Goal: Navigation & Orientation: Find specific page/section

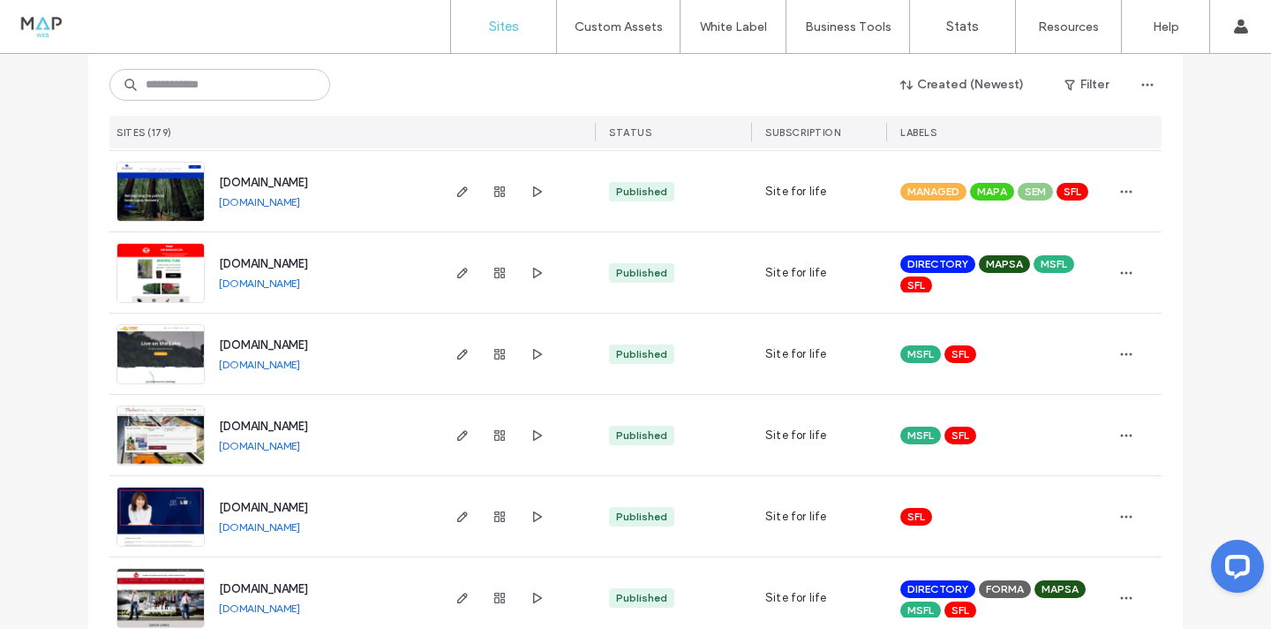
scroll to position [1092, 0]
click at [299, 365] on link "[DOMAIN_NAME]" at bounding box center [259, 364] width 81 height 13
click at [300, 206] on link "[DOMAIN_NAME]" at bounding box center [259, 201] width 81 height 13
click at [300, 285] on link "[DOMAIN_NAME]" at bounding box center [259, 282] width 81 height 13
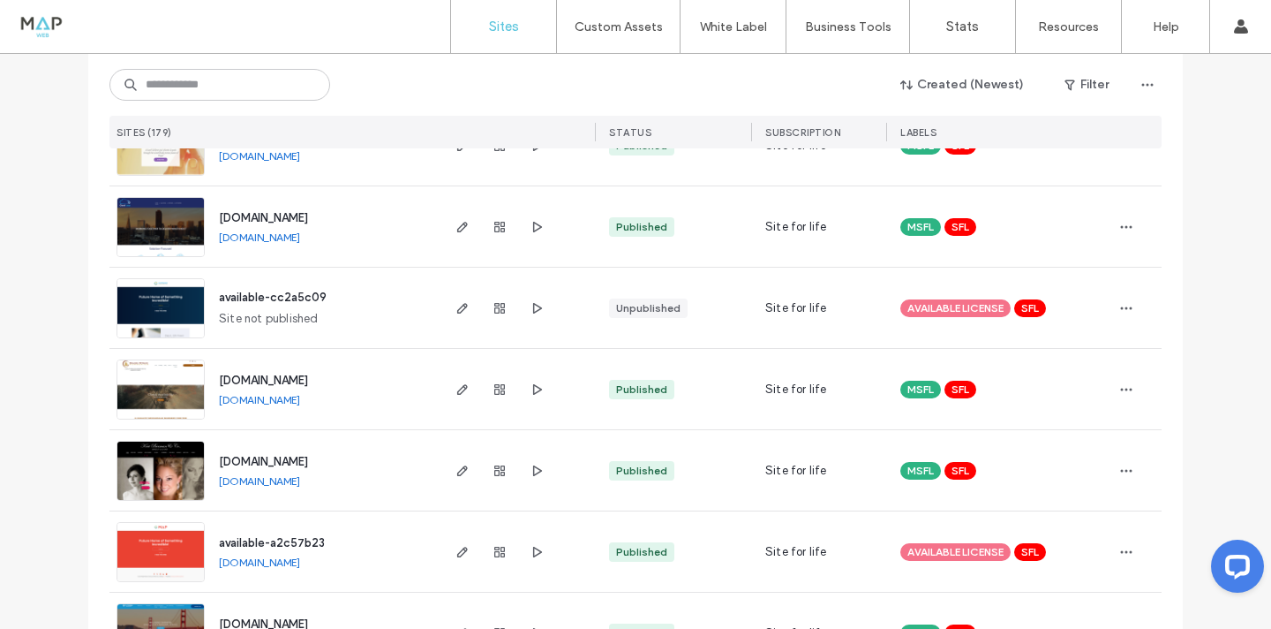
scroll to position [5795, 0]
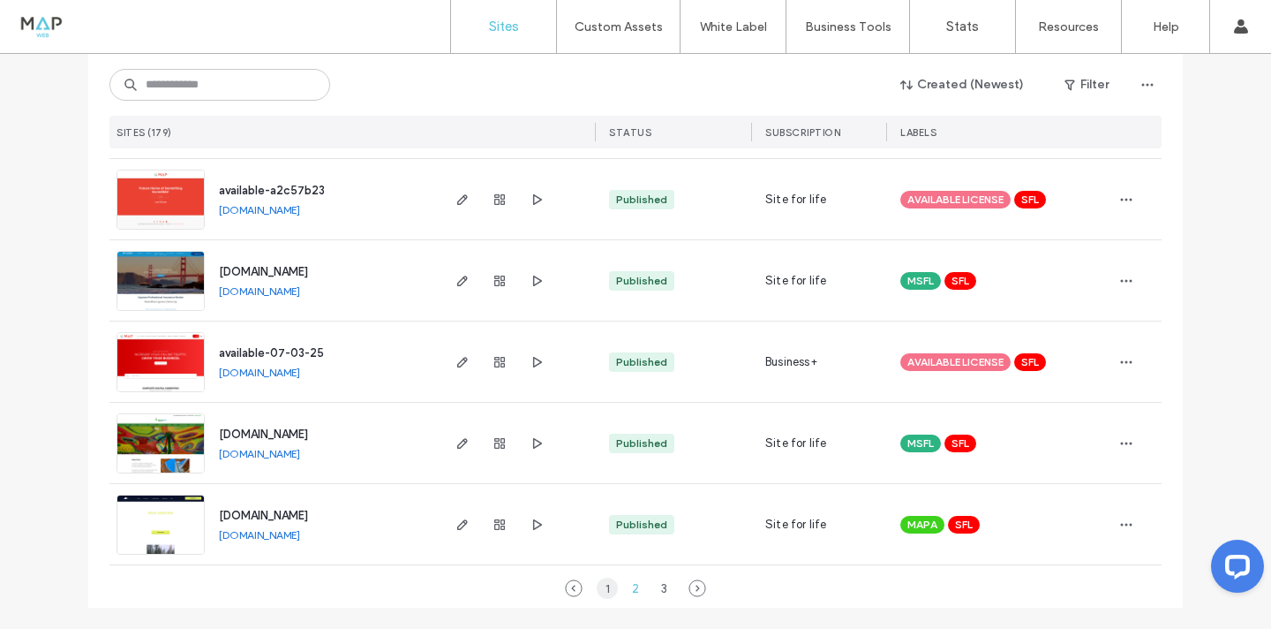
click at [601, 585] on div "1" at bounding box center [607, 587] width 21 height 21
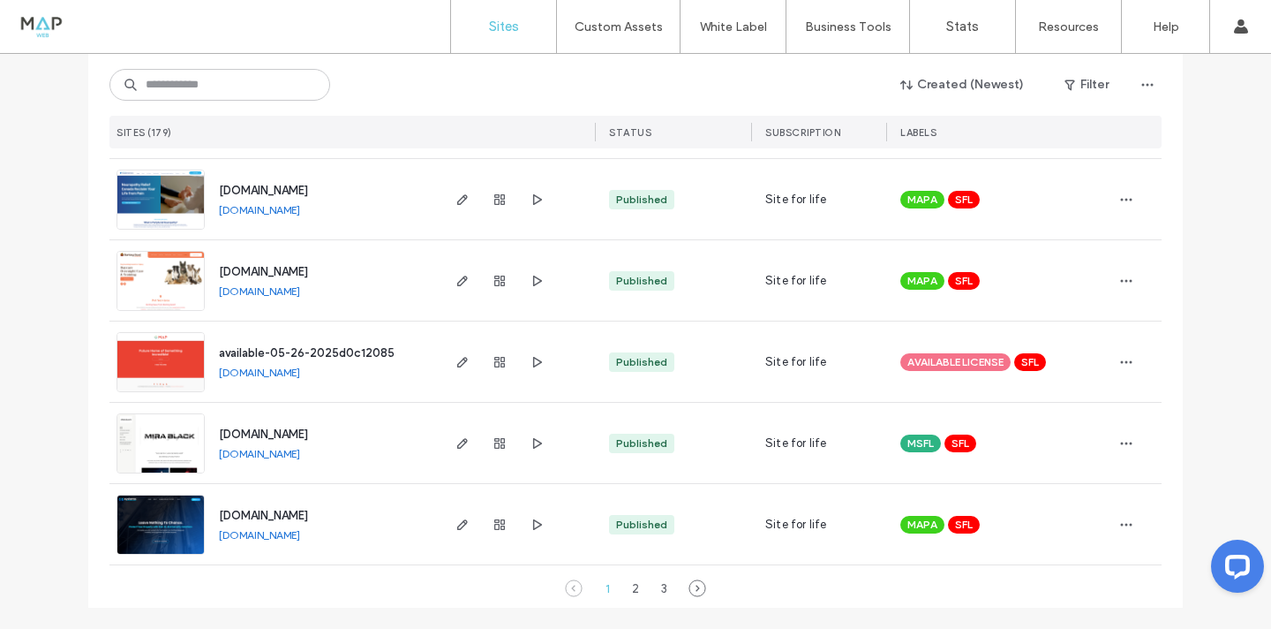
click at [271, 213] on link "[DOMAIN_NAME]" at bounding box center [259, 209] width 81 height 13
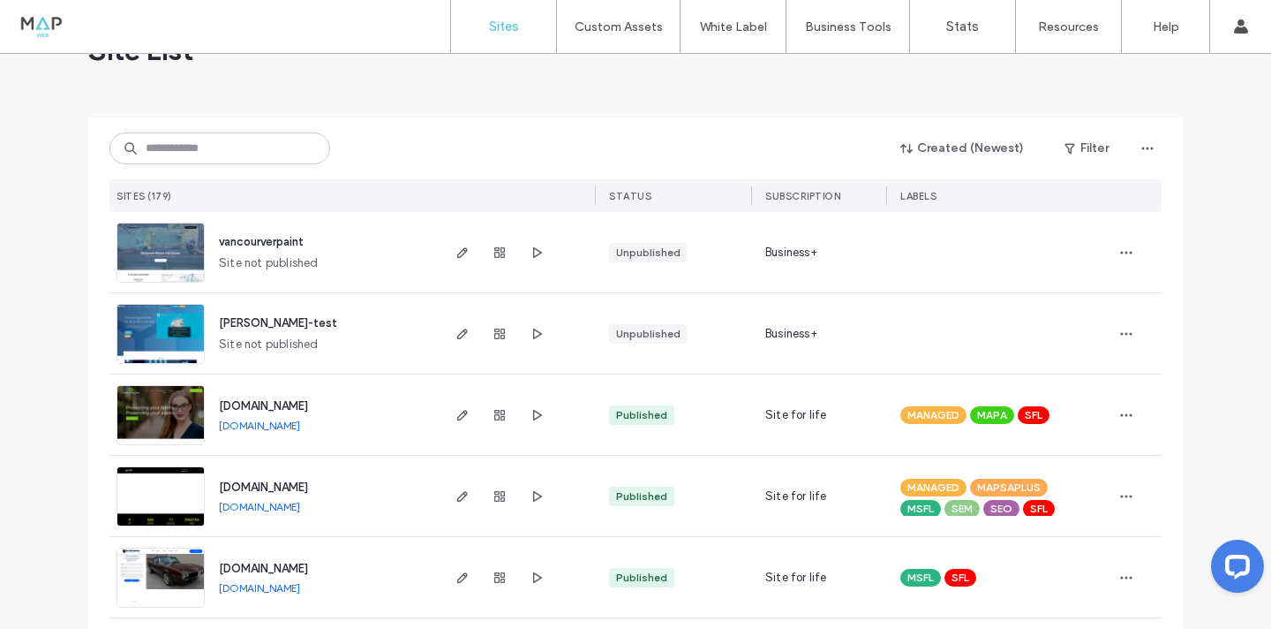
scroll to position [65, 0]
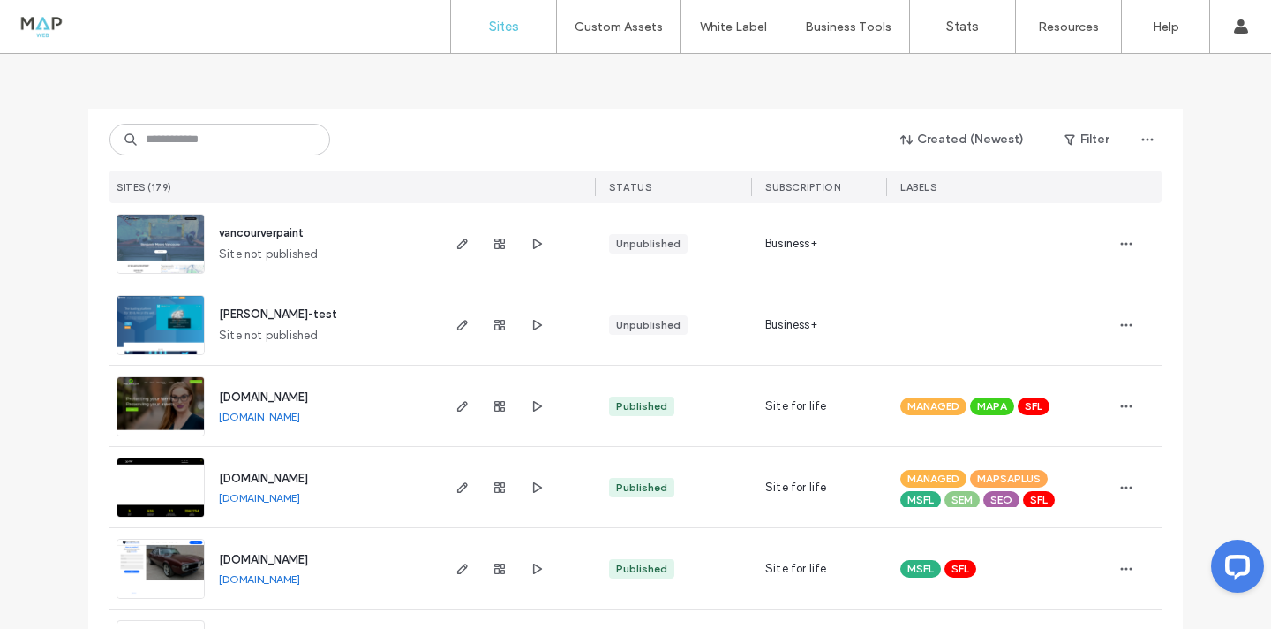
click at [276, 418] on link "[DOMAIN_NAME]" at bounding box center [259, 416] width 81 height 13
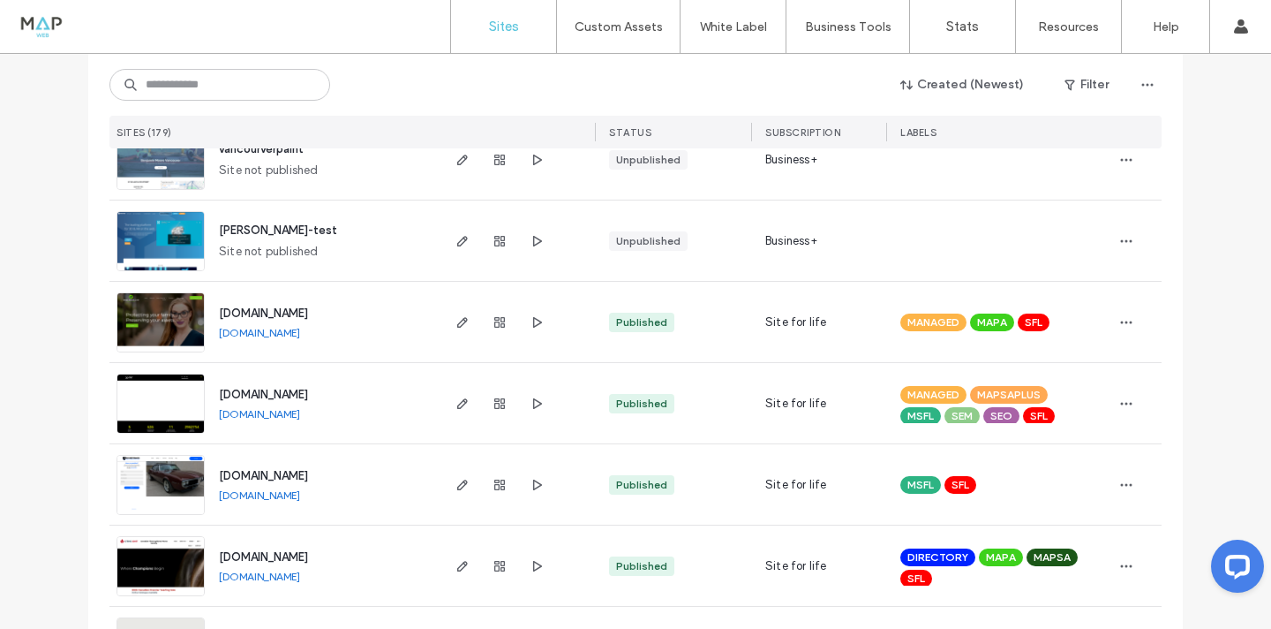
scroll to position [153, 0]
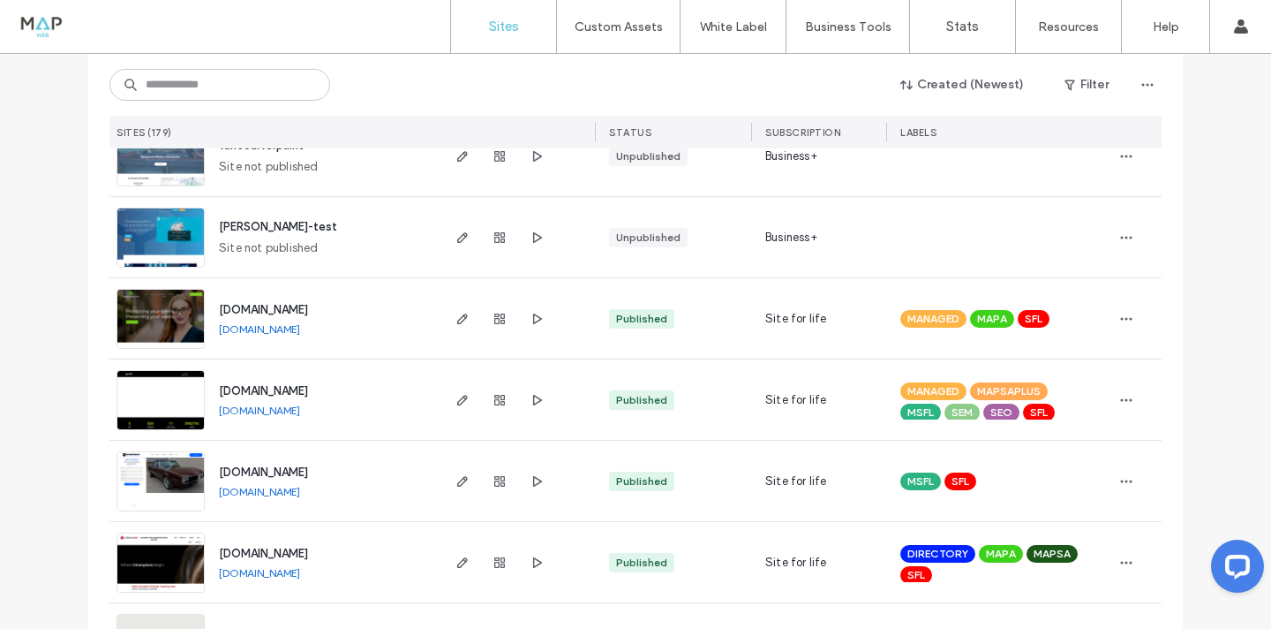
click at [291, 409] on link "[DOMAIN_NAME]" at bounding box center [259, 409] width 81 height 13
click at [292, 490] on link "[DOMAIN_NAME]" at bounding box center [259, 491] width 81 height 13
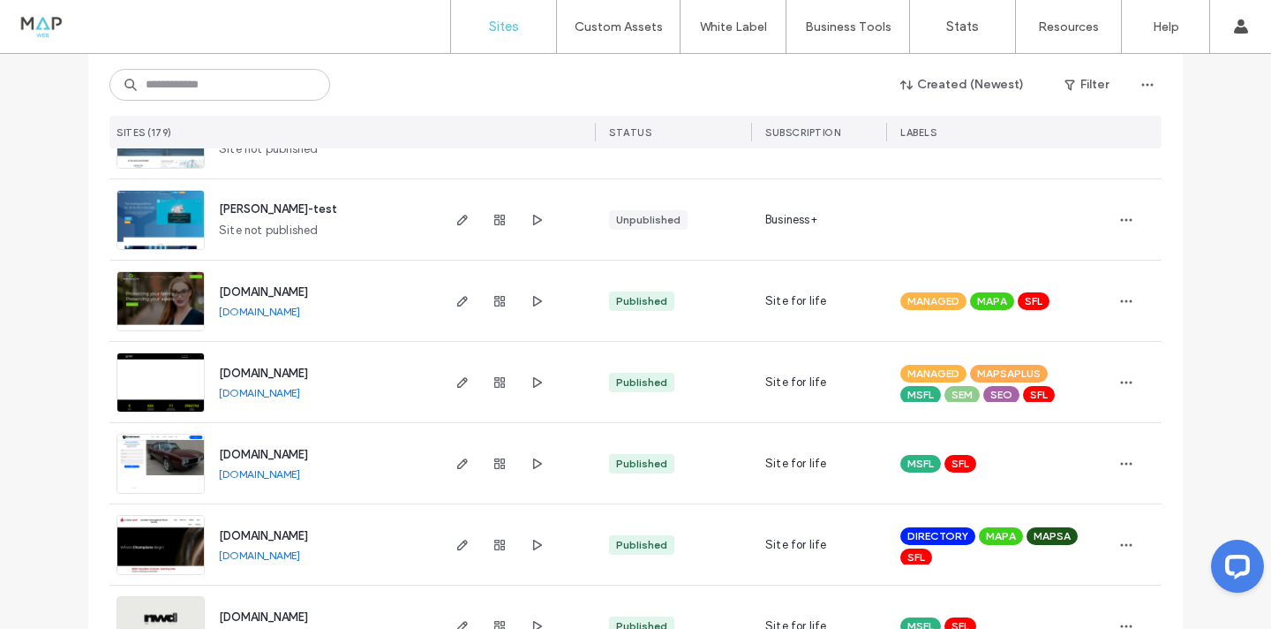
click at [278, 559] on link "[DOMAIN_NAME]" at bounding box center [259, 554] width 81 height 13
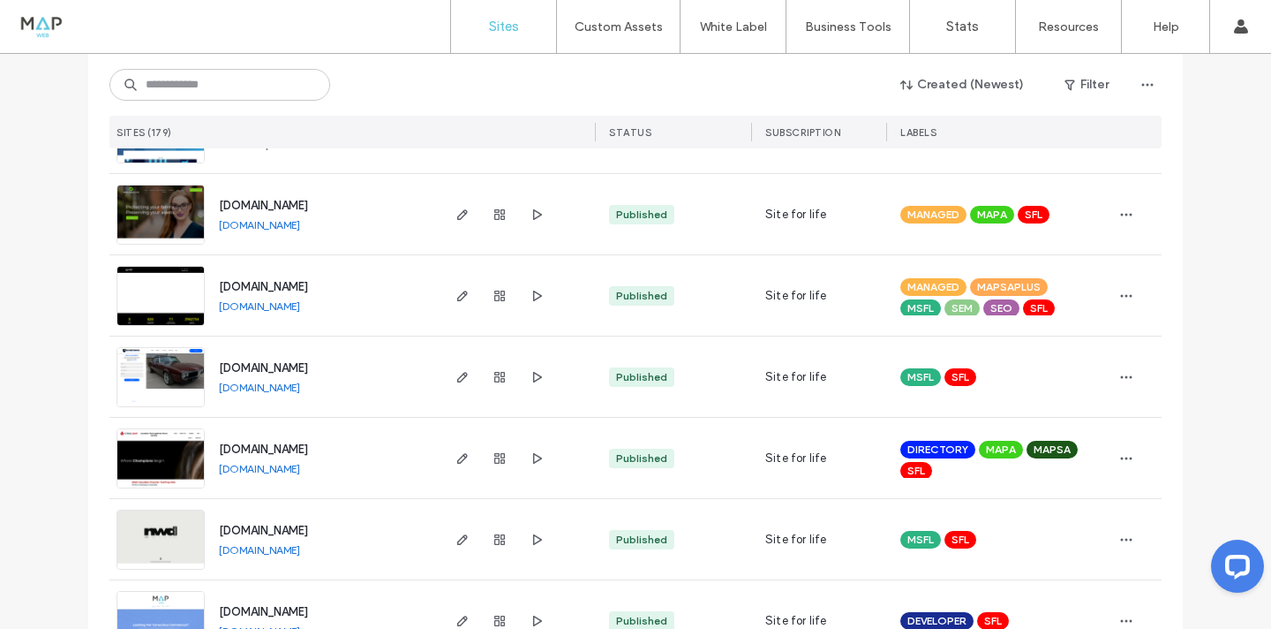
scroll to position [284, 0]
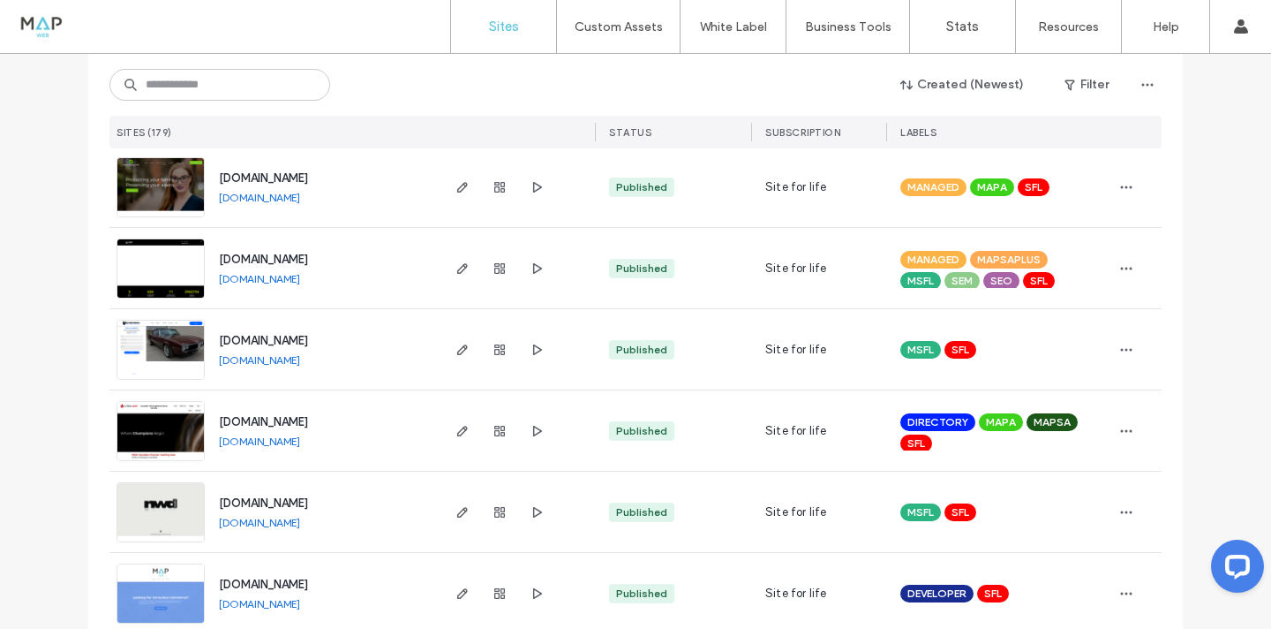
click at [264, 527] on link "[DOMAIN_NAME]" at bounding box center [259, 522] width 81 height 13
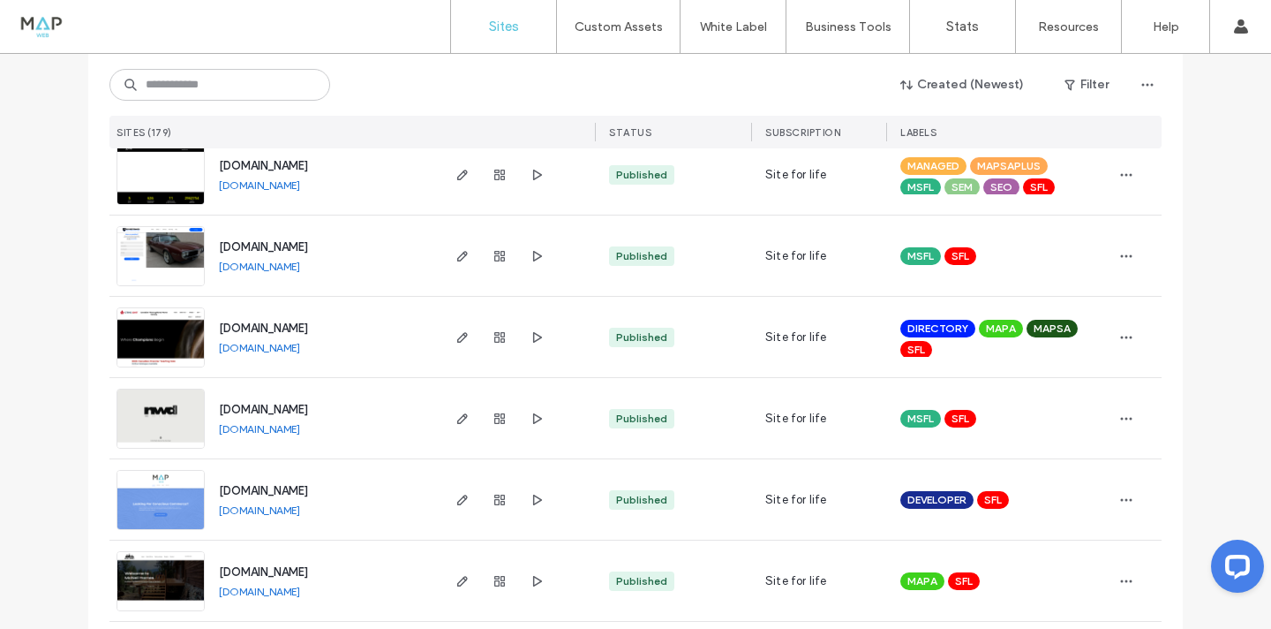
click at [240, 512] on link "[DOMAIN_NAME]" at bounding box center [259, 509] width 81 height 13
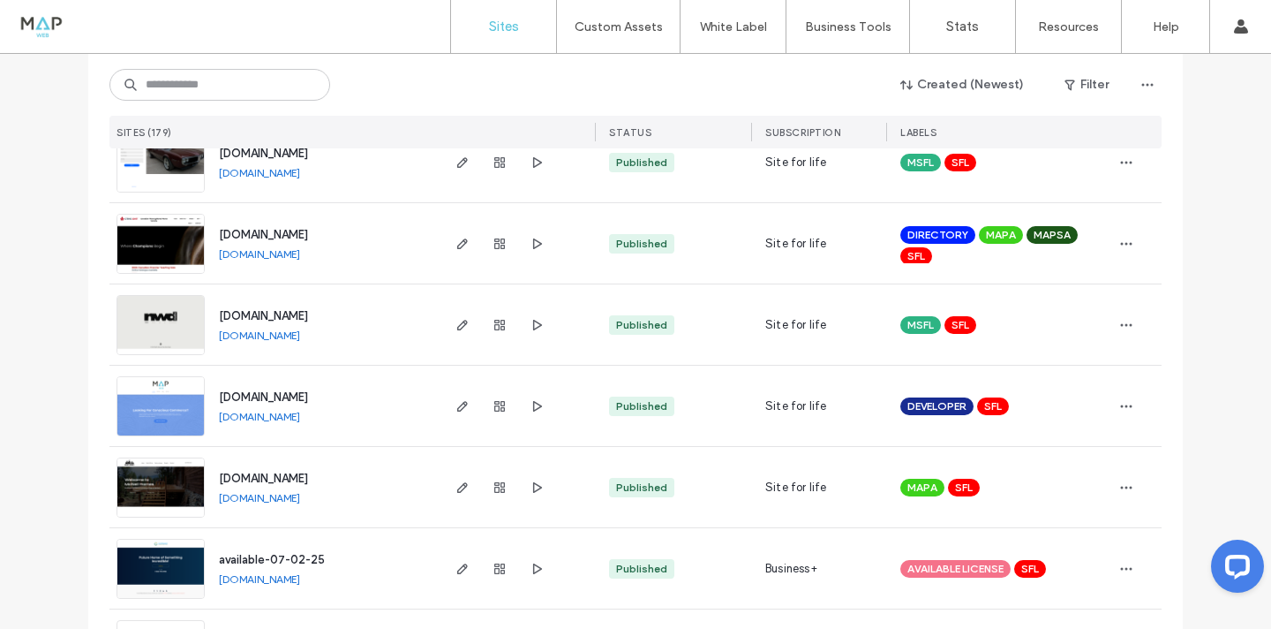
scroll to position [479, 0]
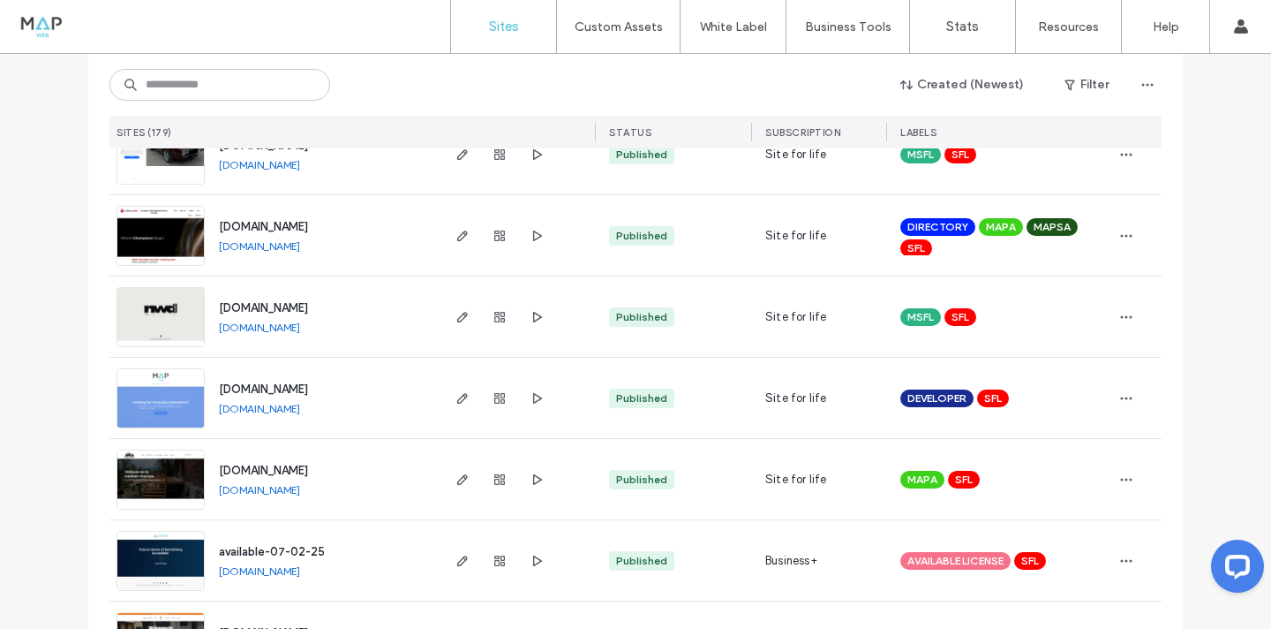
click at [276, 493] on link "[DOMAIN_NAME]" at bounding box center [259, 489] width 81 height 13
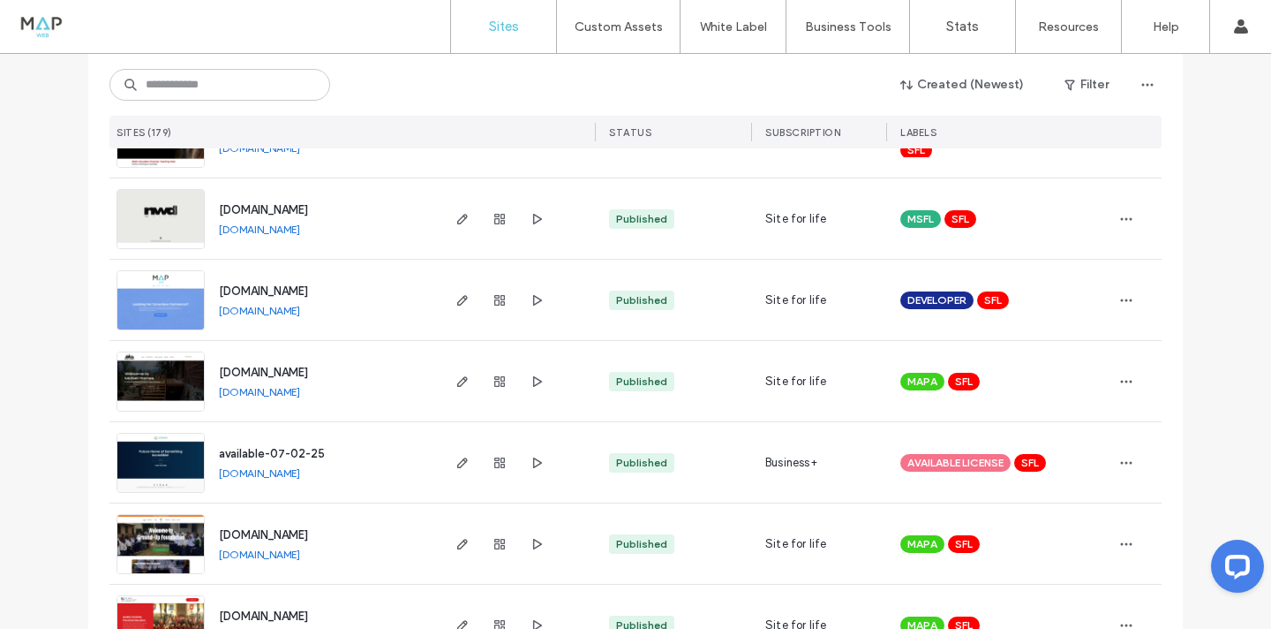
scroll to position [584, 0]
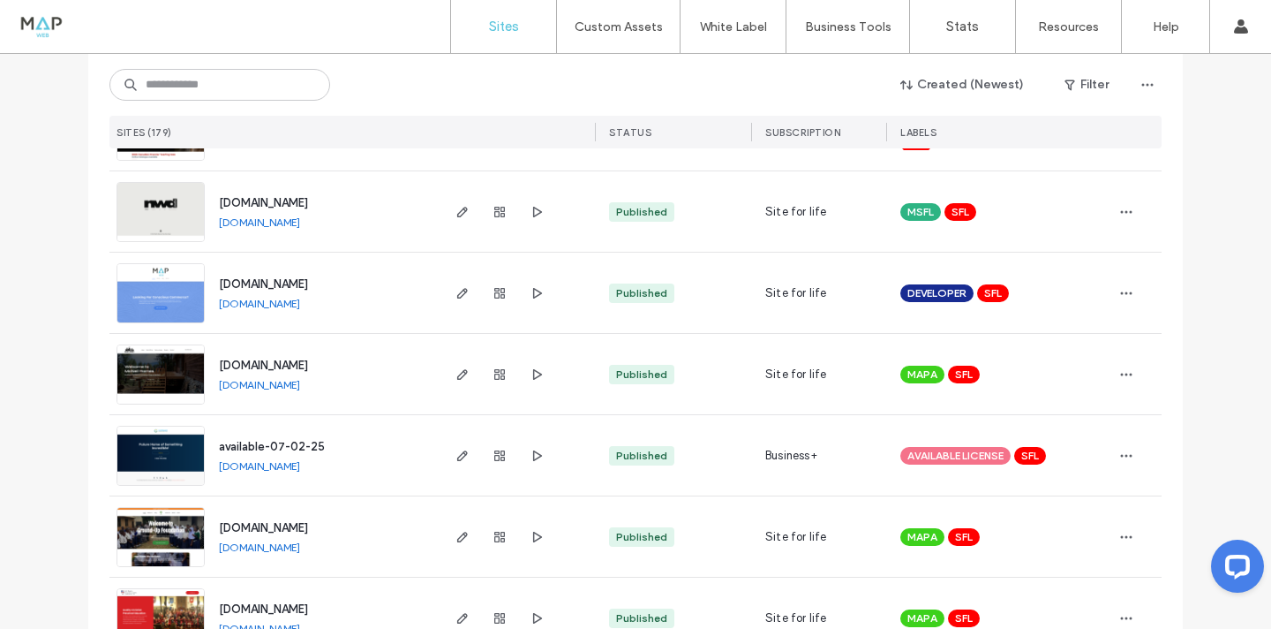
click at [274, 468] on link "[DOMAIN_NAME]" at bounding box center [259, 465] width 81 height 13
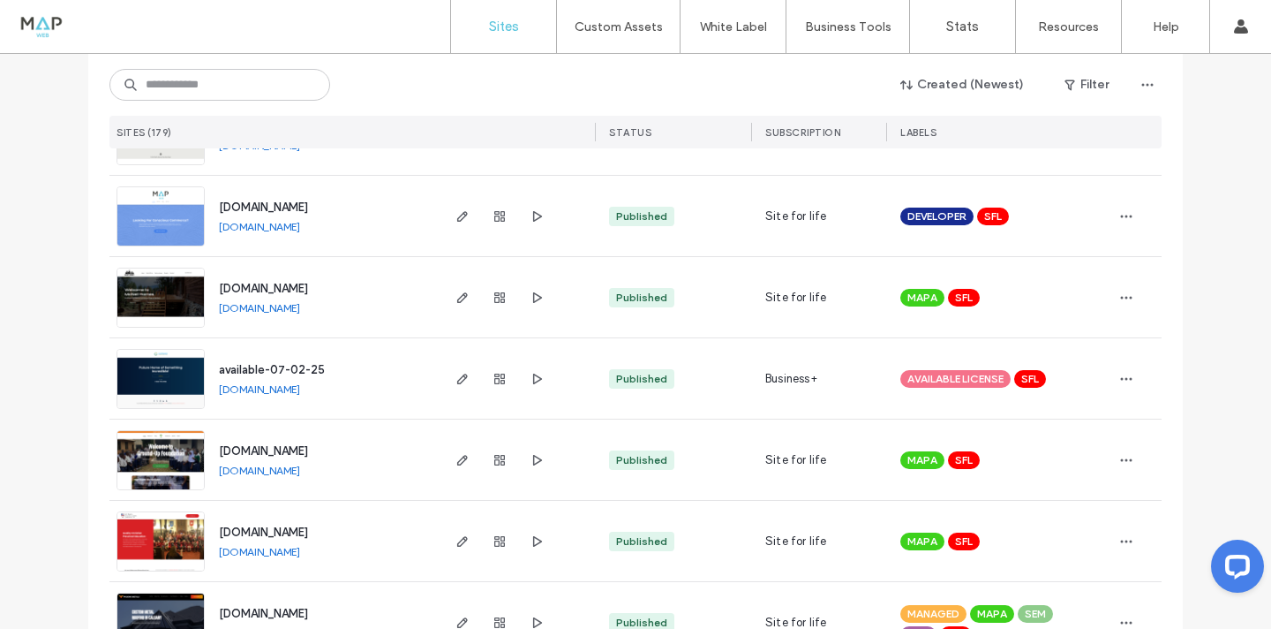
scroll to position [665, 0]
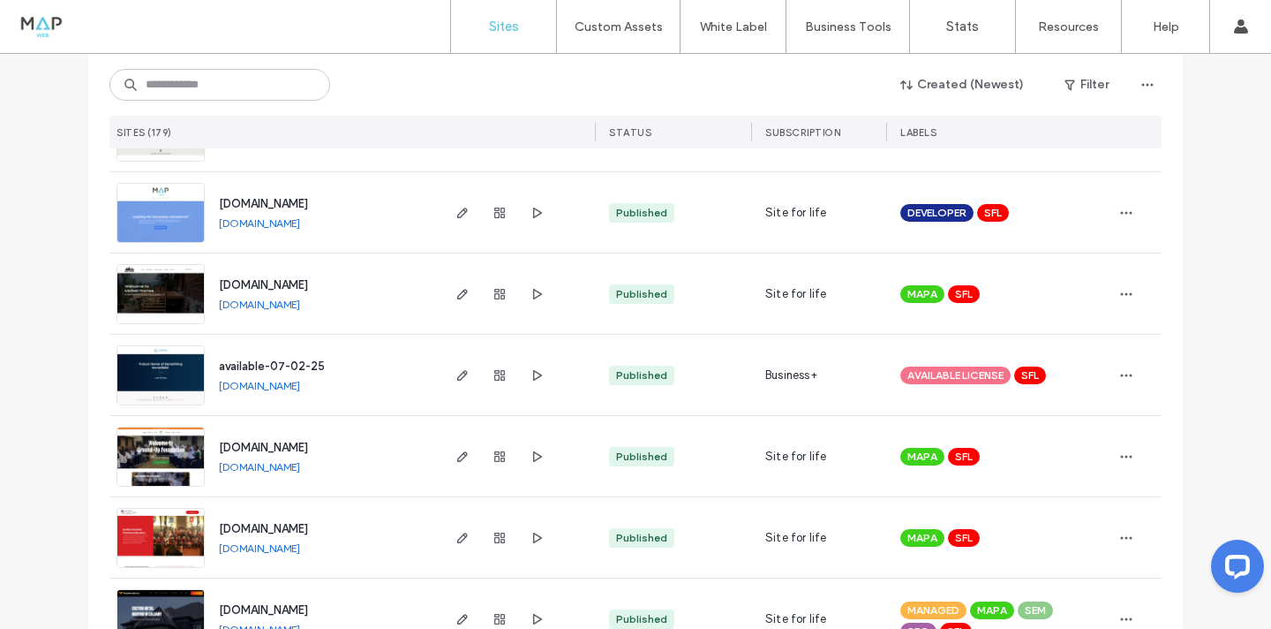
click at [300, 467] on link "[DOMAIN_NAME]" at bounding box center [259, 466] width 81 height 13
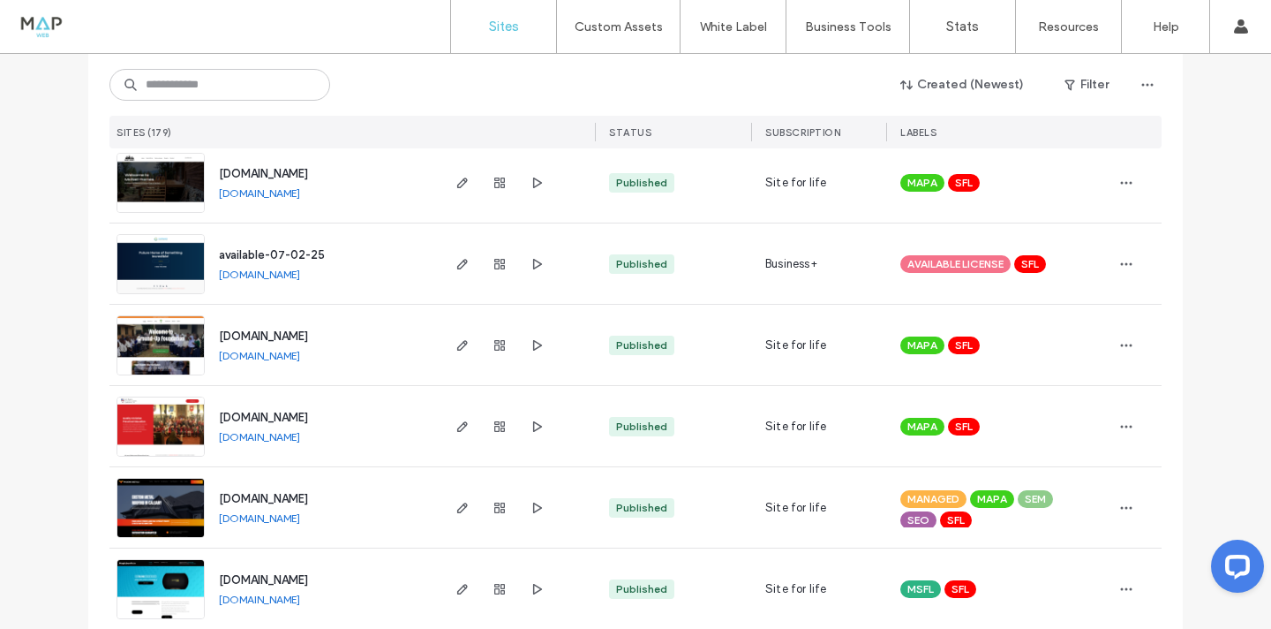
scroll to position [786, 0]
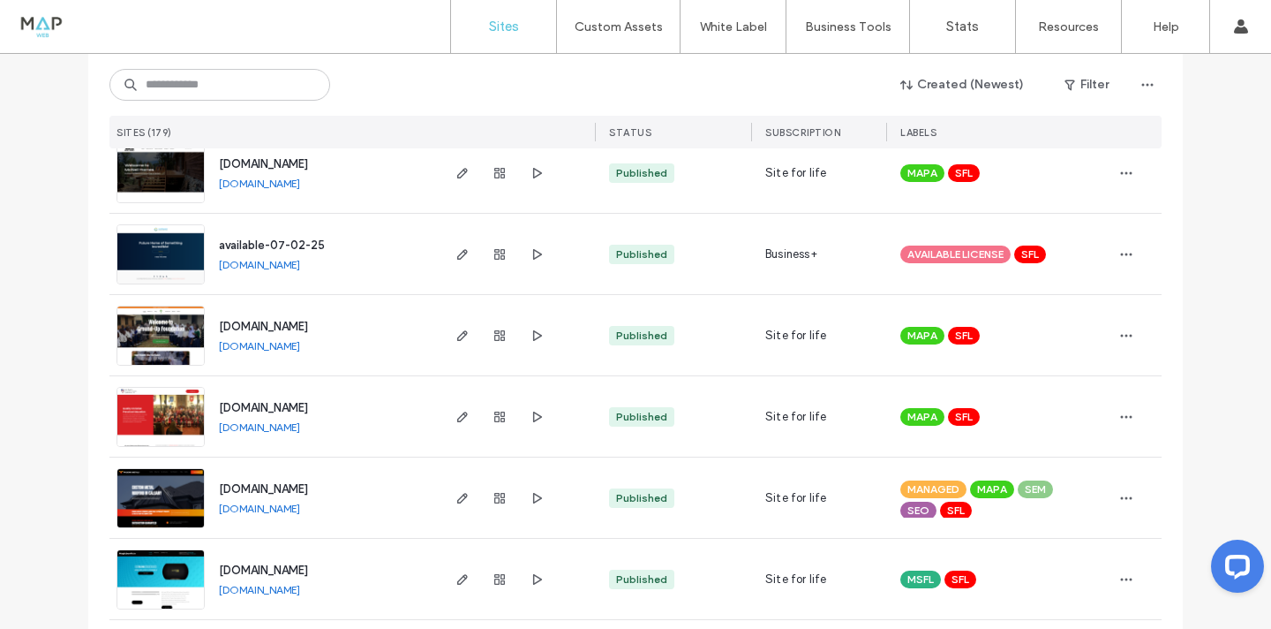
click at [300, 428] on link "[DOMAIN_NAME]" at bounding box center [259, 426] width 81 height 13
click at [251, 512] on link "[DOMAIN_NAME]" at bounding box center [259, 507] width 81 height 13
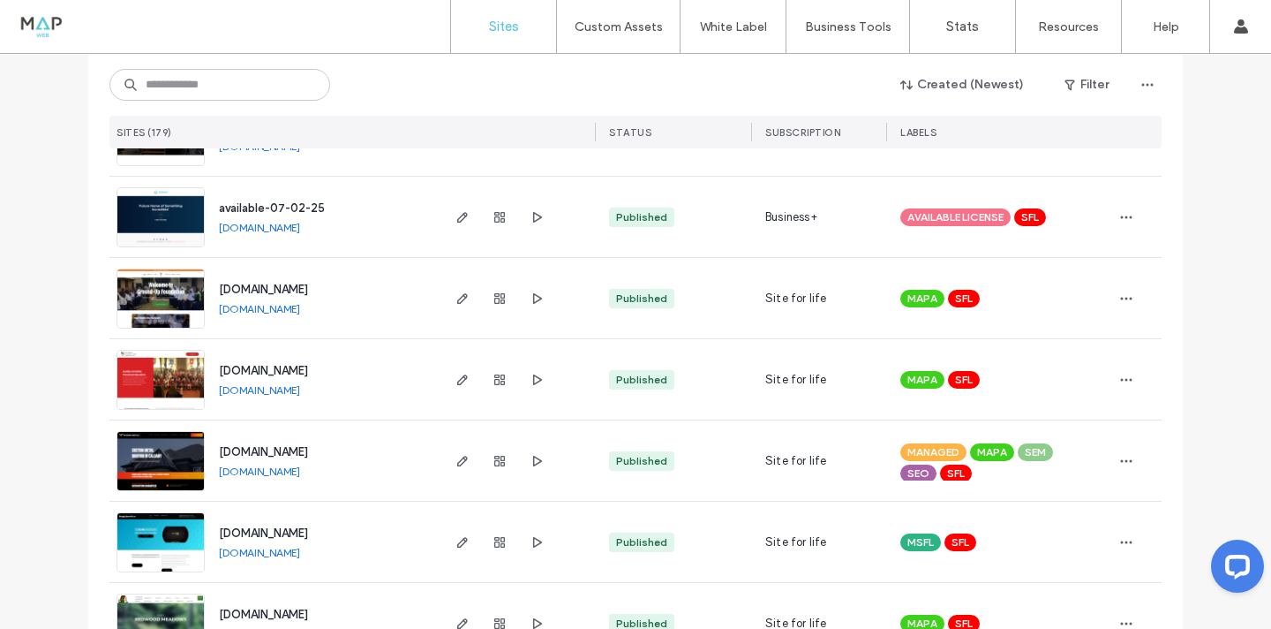
click at [282, 556] on link "[DOMAIN_NAME]" at bounding box center [259, 552] width 81 height 13
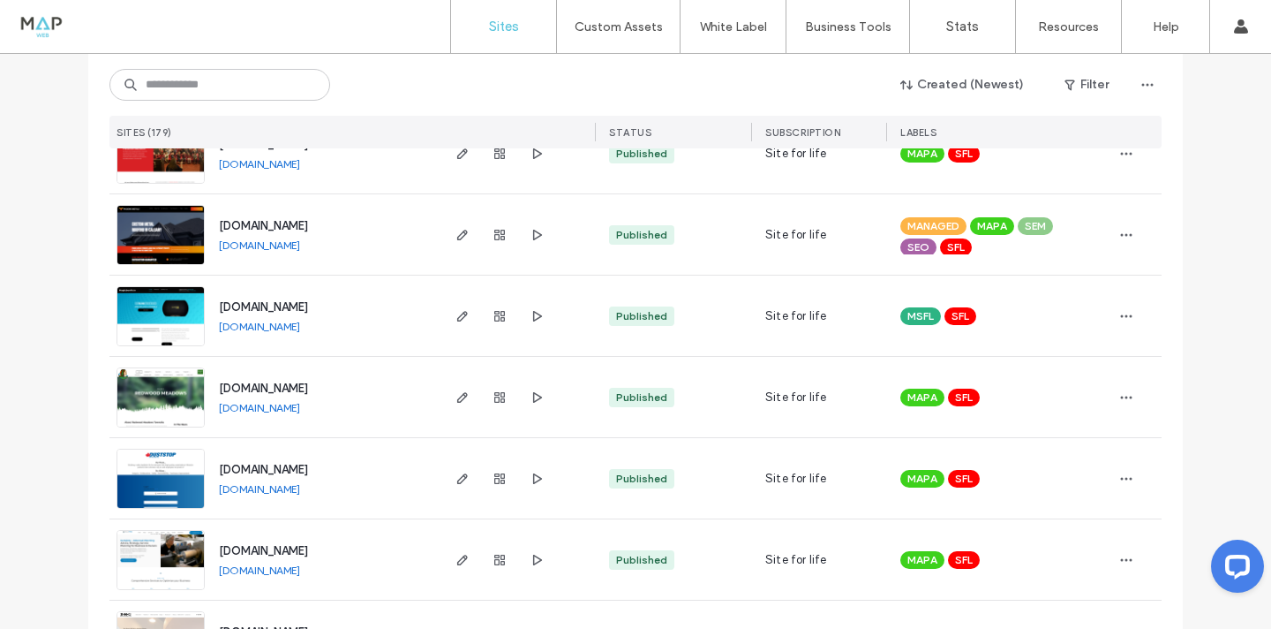
scroll to position [1060, 0]
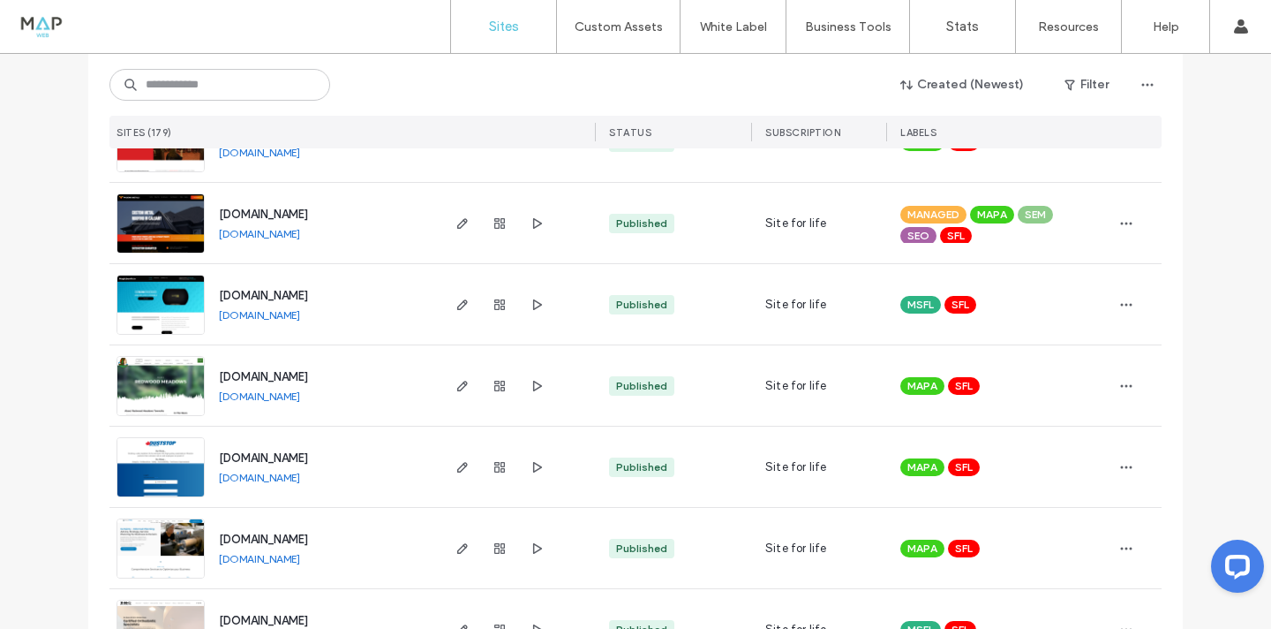
click at [300, 400] on link "[DOMAIN_NAME]" at bounding box center [259, 395] width 81 height 13
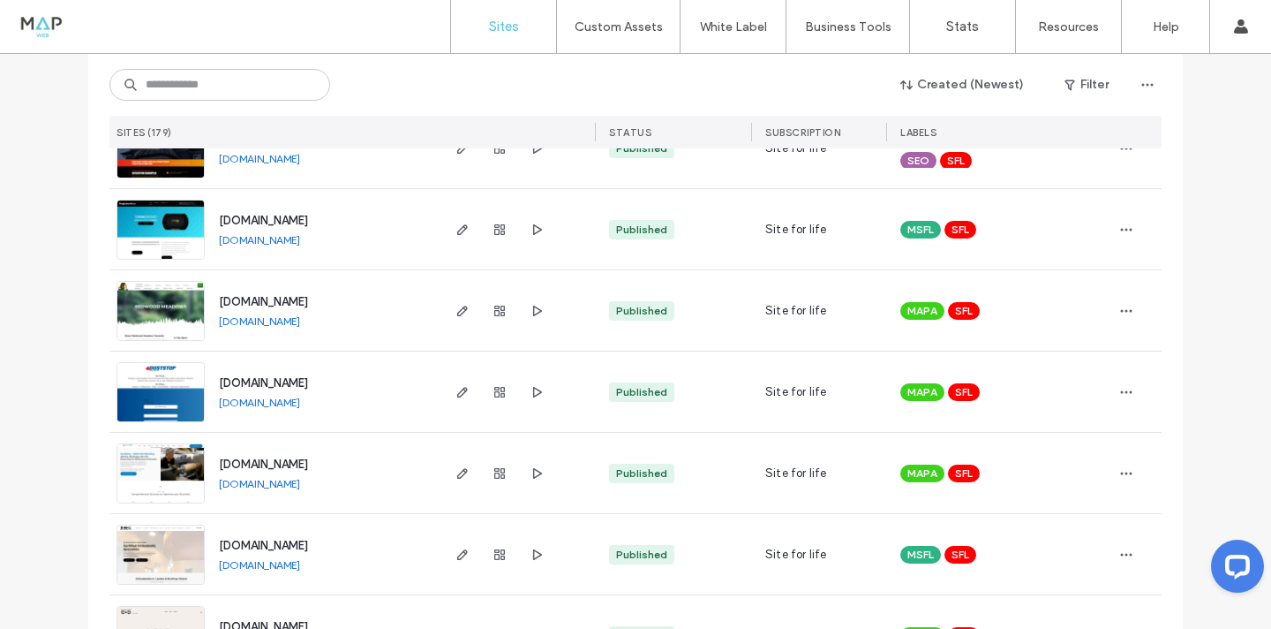
scroll to position [1152, 0]
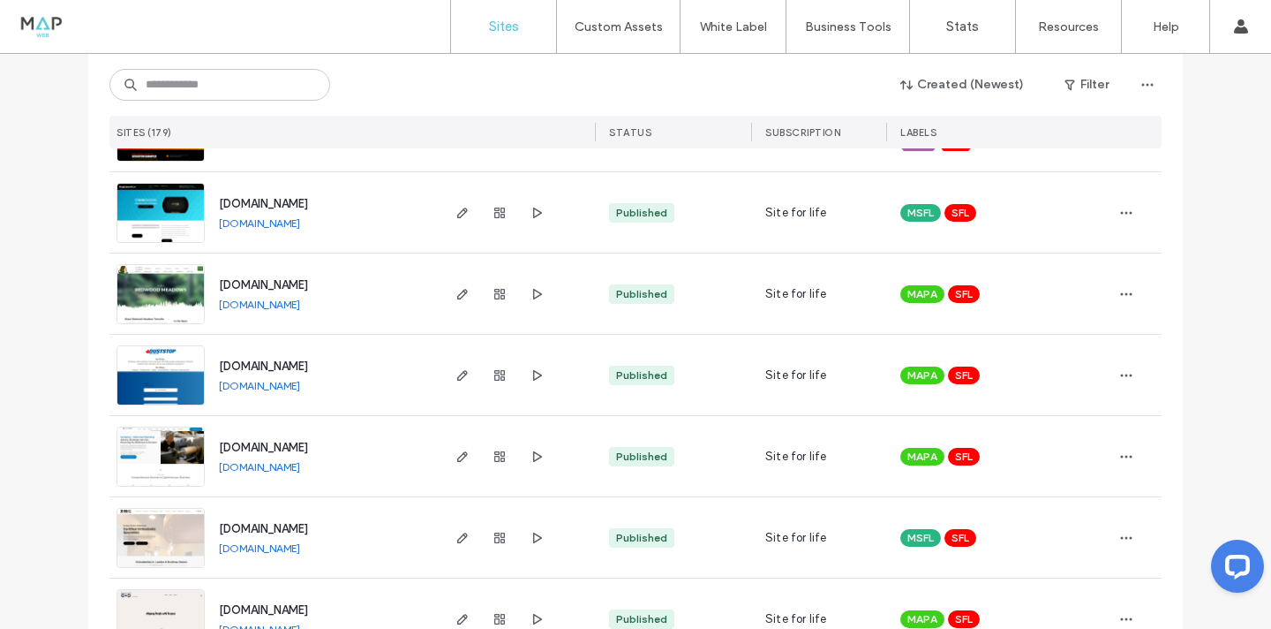
click at [293, 387] on link "[DOMAIN_NAME]" at bounding box center [259, 385] width 81 height 13
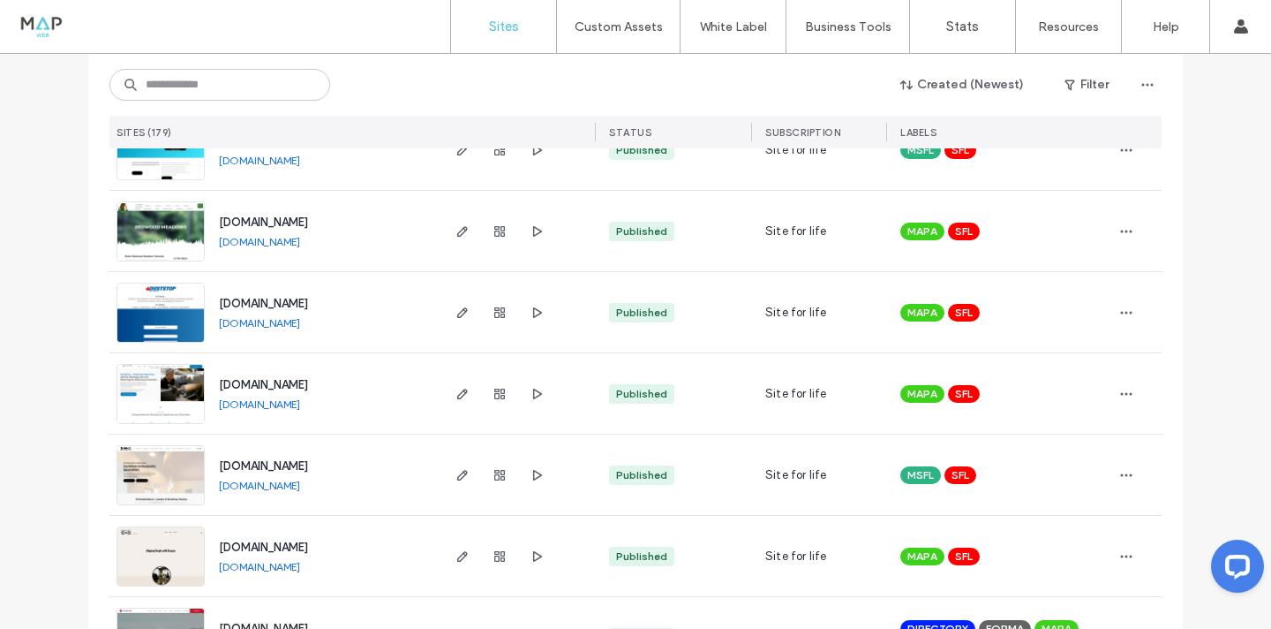
click at [282, 403] on link "[DOMAIN_NAME]" at bounding box center [259, 403] width 81 height 13
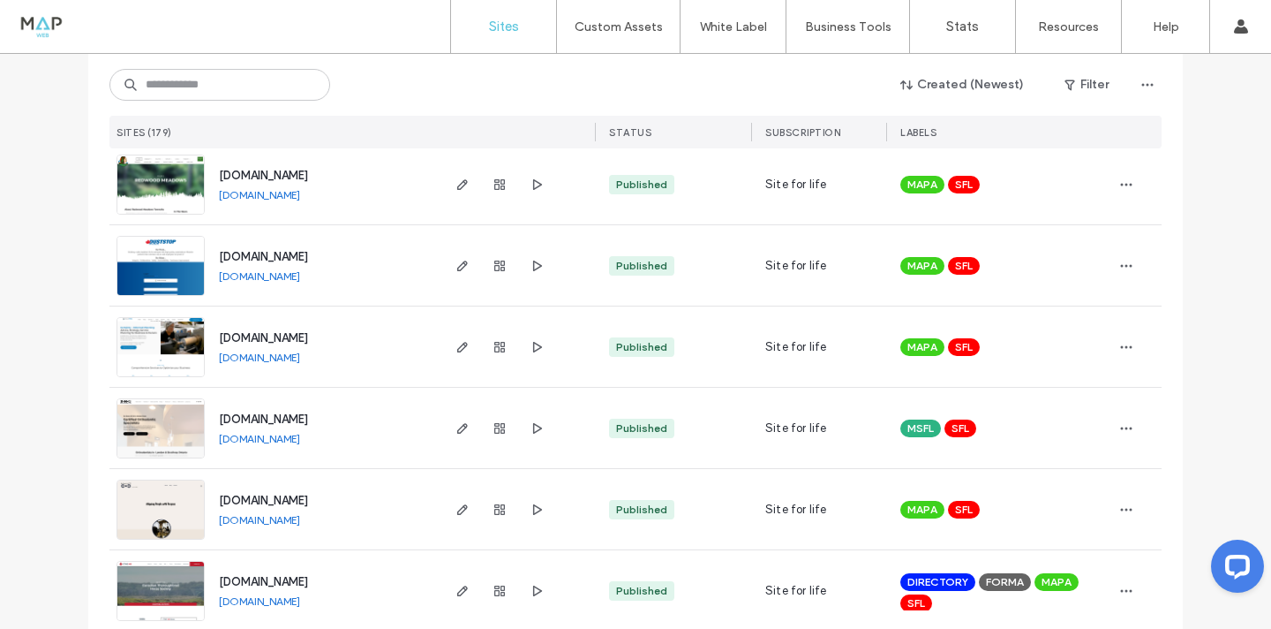
click at [290, 443] on link "[DOMAIN_NAME]" at bounding box center [259, 438] width 81 height 13
click at [262, 522] on link "[DOMAIN_NAME]" at bounding box center [259, 519] width 81 height 13
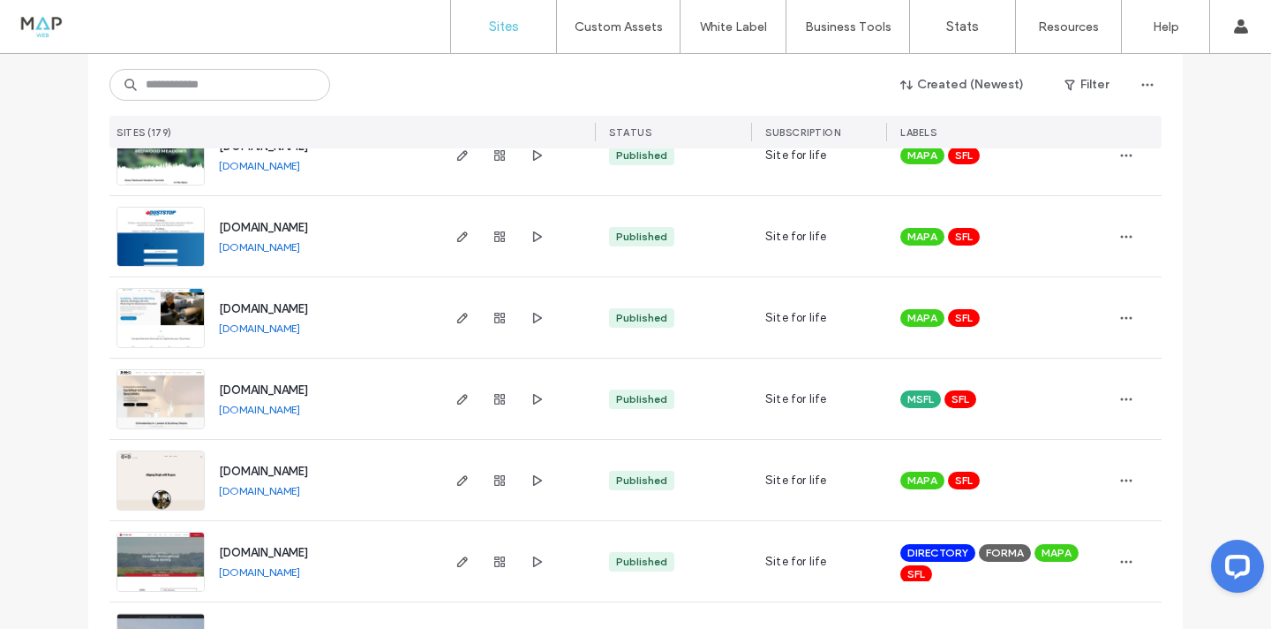
scroll to position [1295, 0]
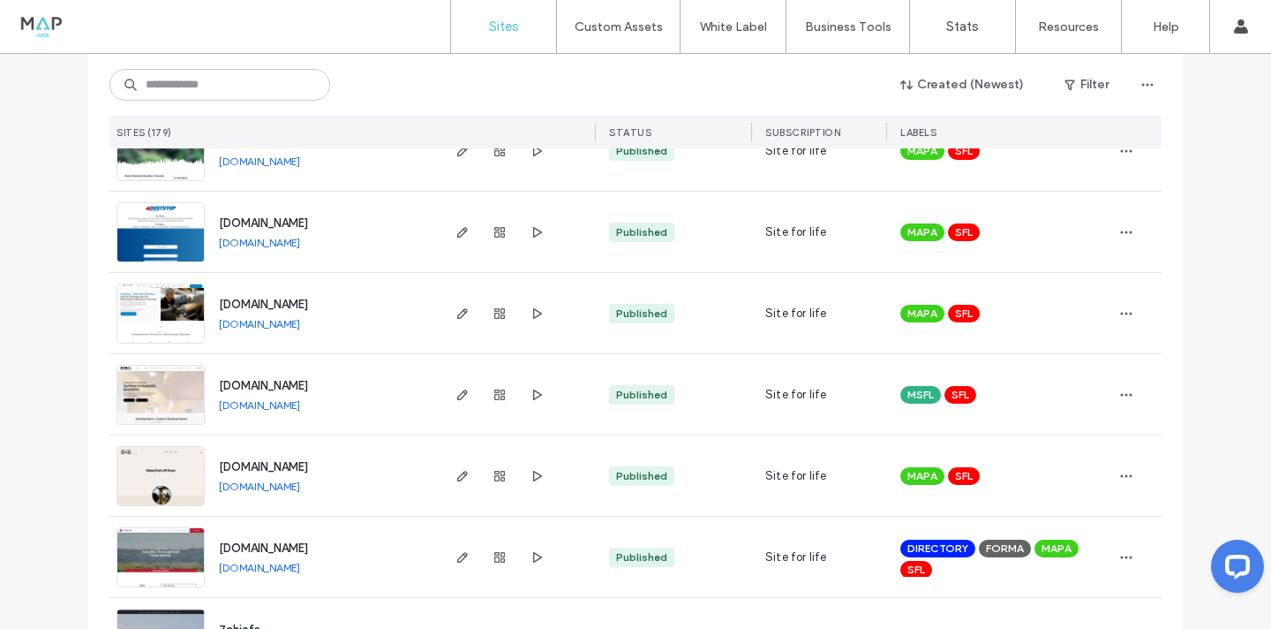
click at [263, 566] on link "[DOMAIN_NAME]" at bounding box center [259, 567] width 81 height 13
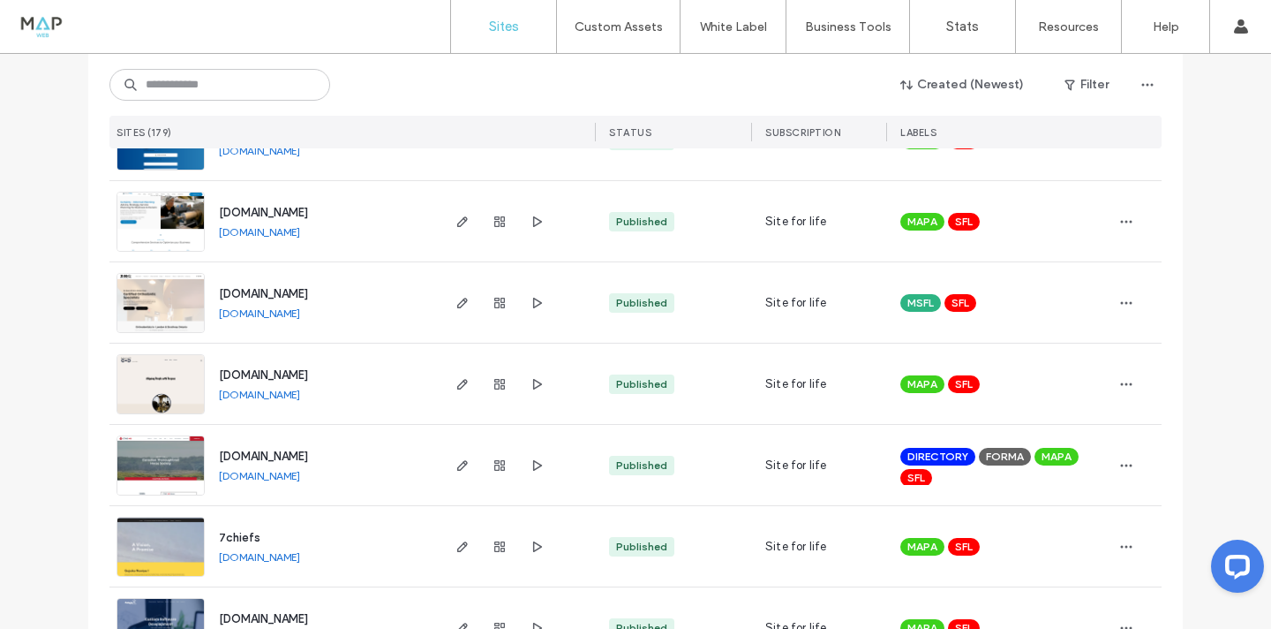
scroll to position [1395, 0]
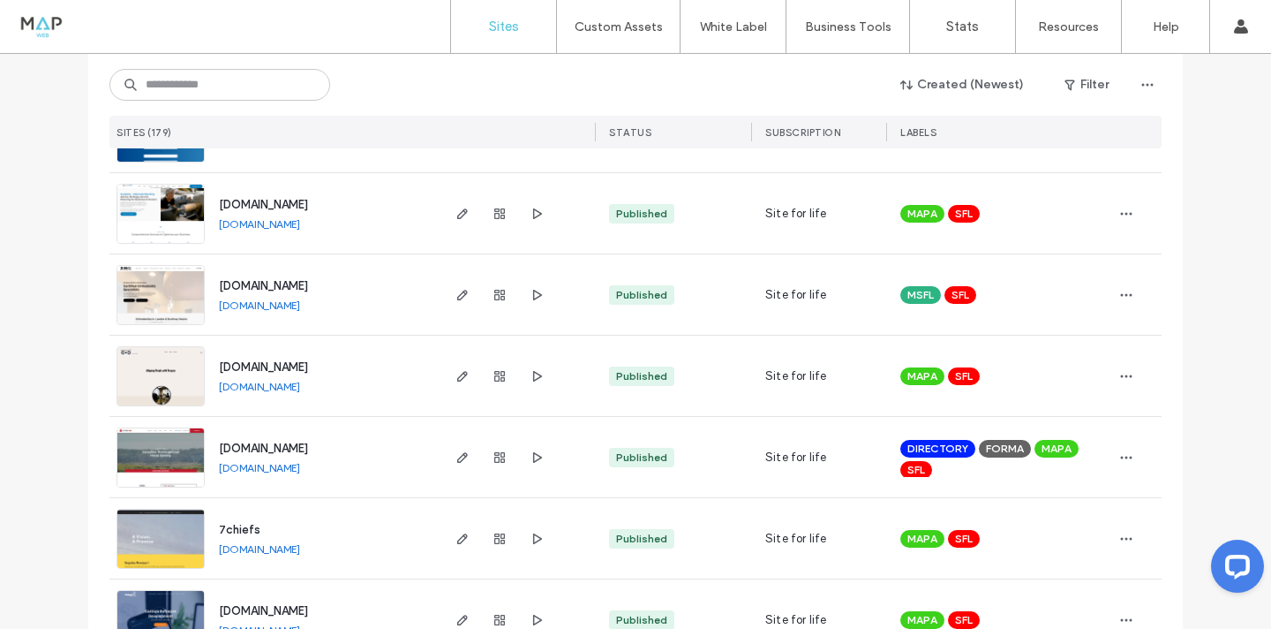
click at [268, 551] on link "[DOMAIN_NAME]" at bounding box center [259, 548] width 81 height 13
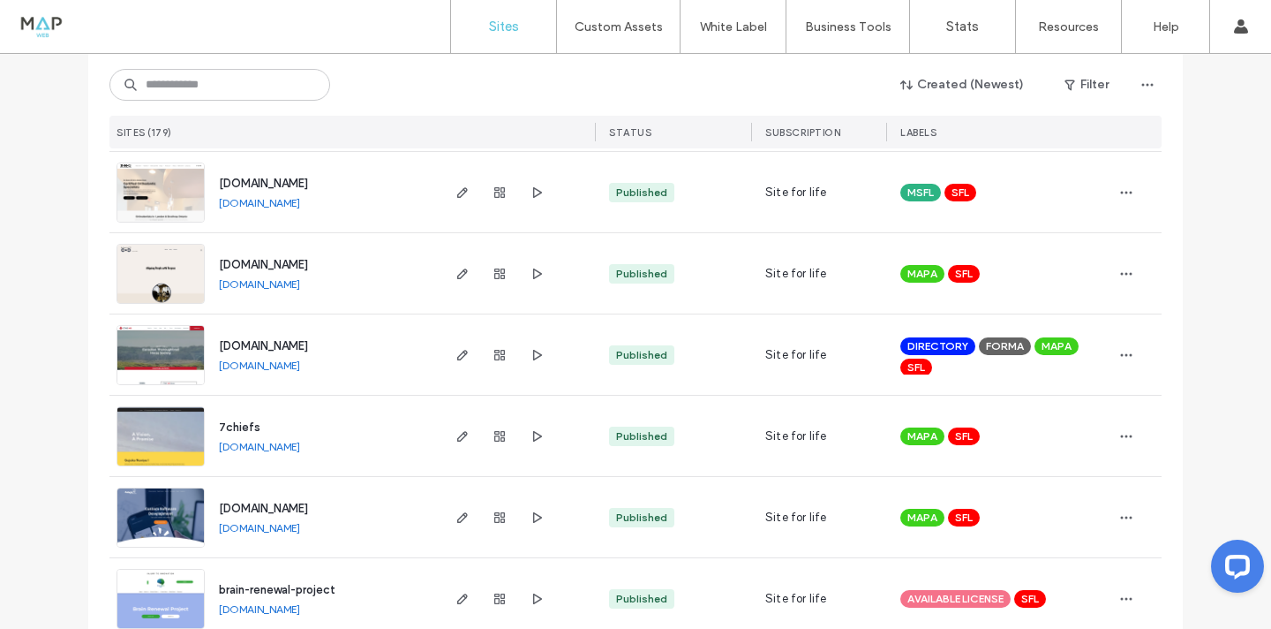
scroll to position [1500, 0]
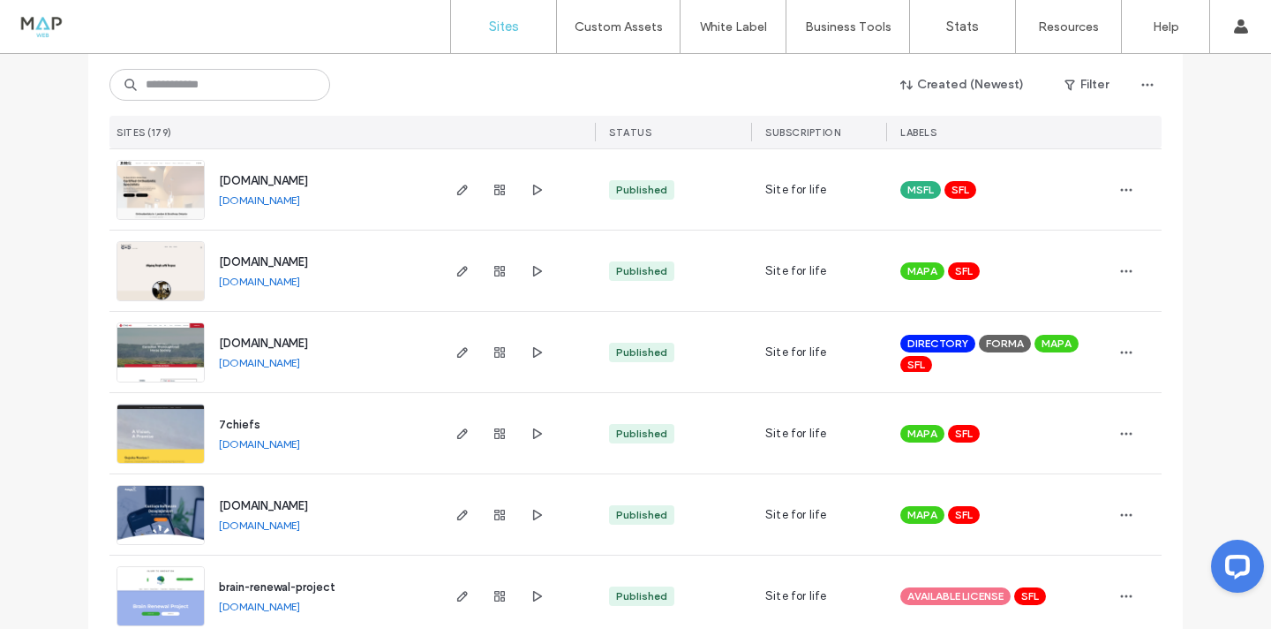
click at [243, 531] on link "[DOMAIN_NAME]" at bounding box center [259, 524] width 81 height 13
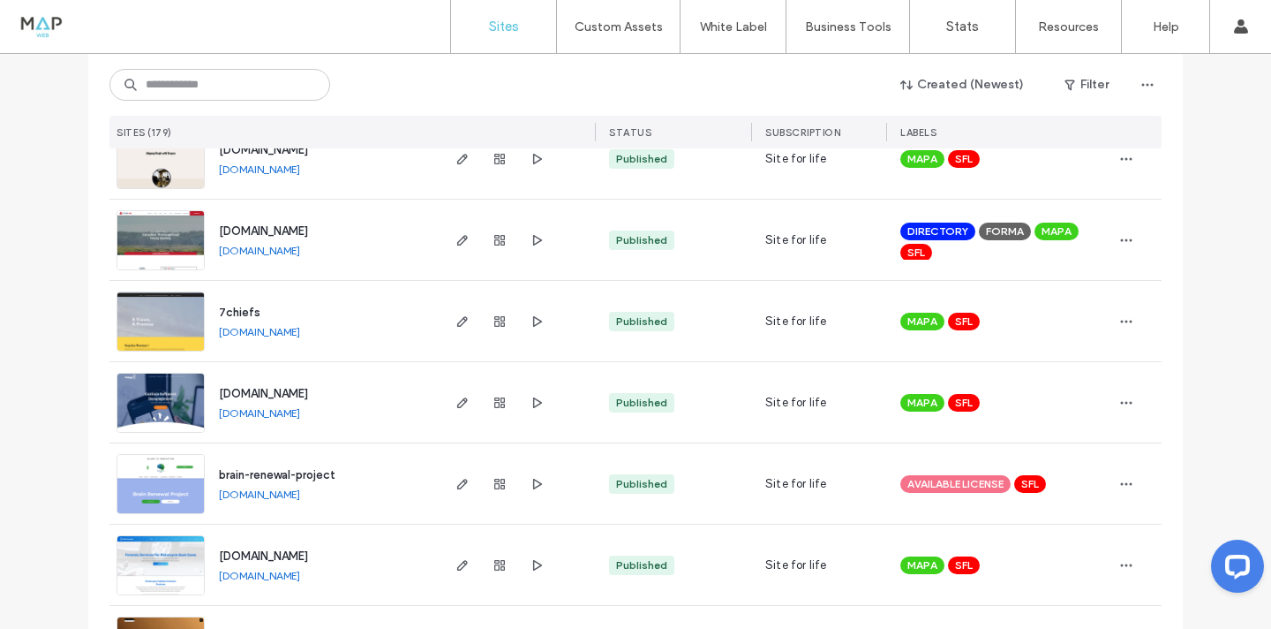
click at [300, 498] on link "[DOMAIN_NAME]" at bounding box center [259, 493] width 81 height 13
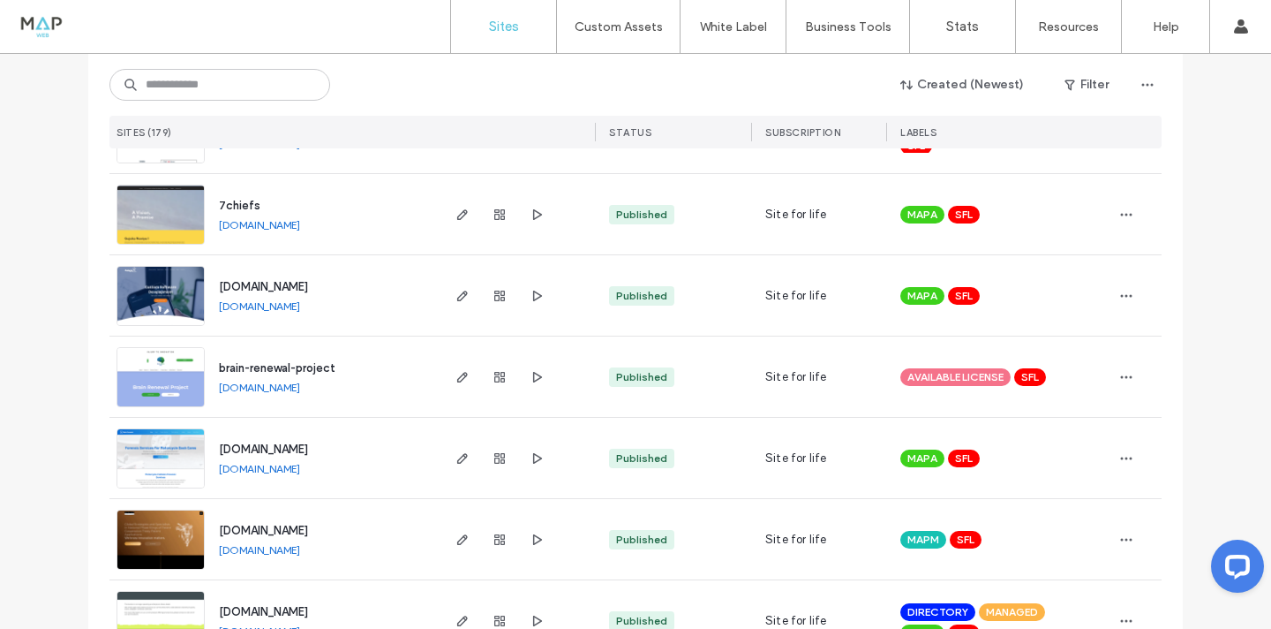
scroll to position [1727, 0]
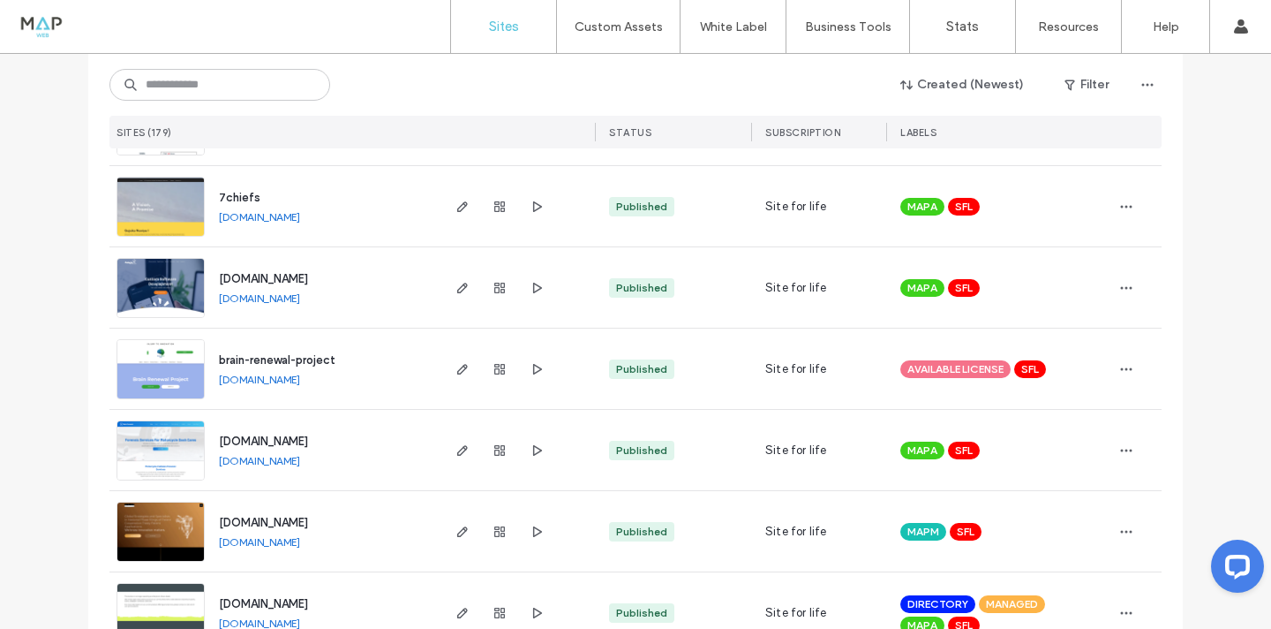
click at [268, 463] on link "[DOMAIN_NAME]" at bounding box center [259, 460] width 81 height 13
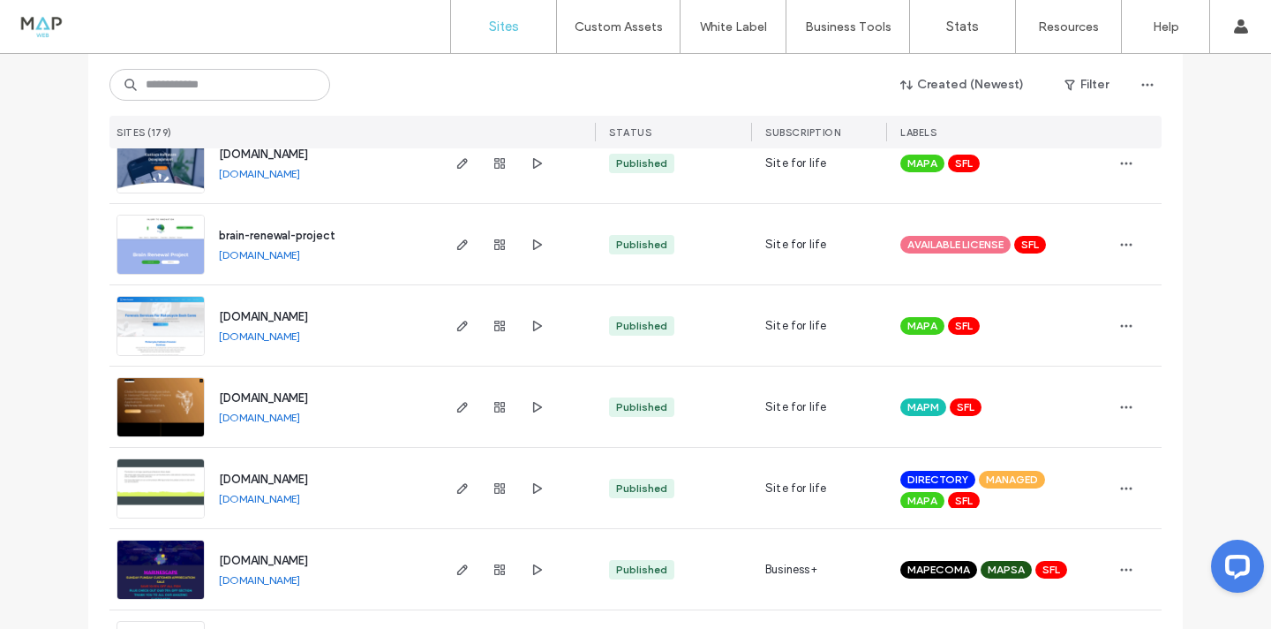
scroll to position [1876, 0]
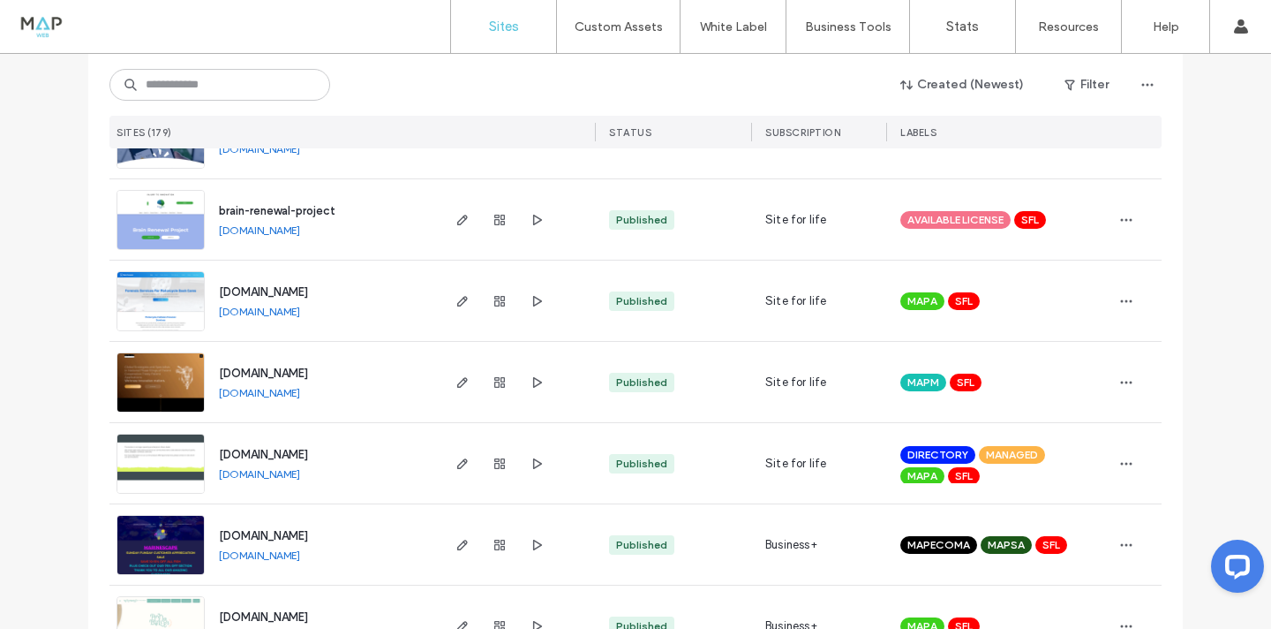
click at [294, 394] on link "[DOMAIN_NAME]" at bounding box center [259, 392] width 81 height 13
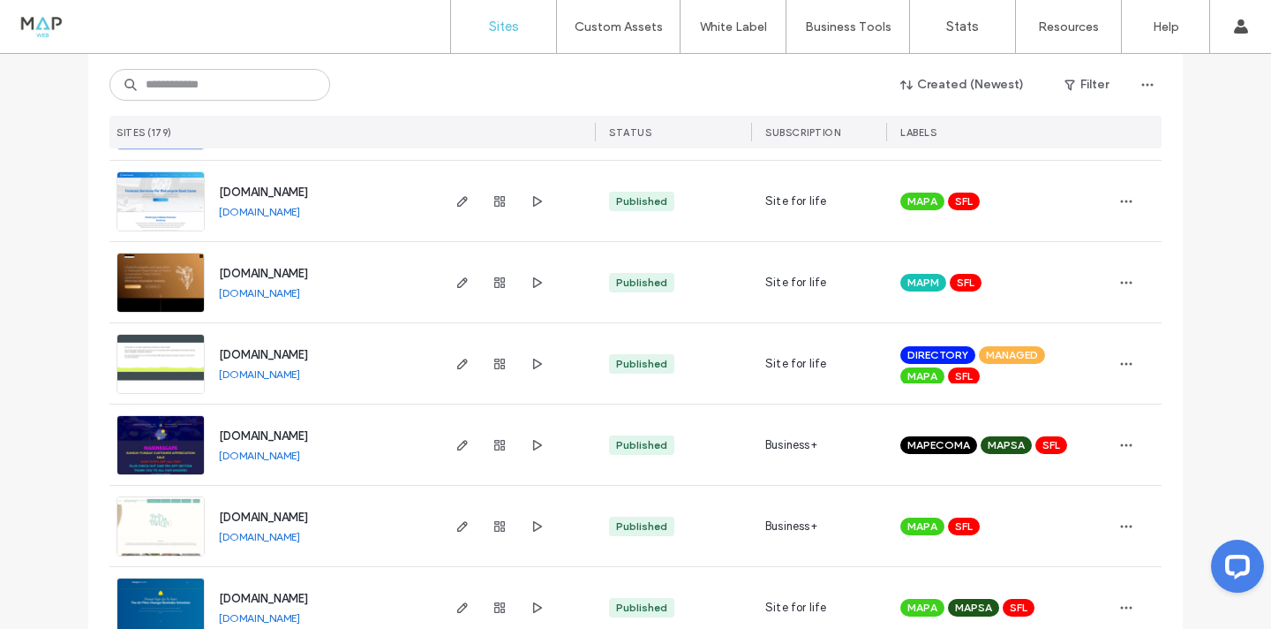
scroll to position [1977, 0]
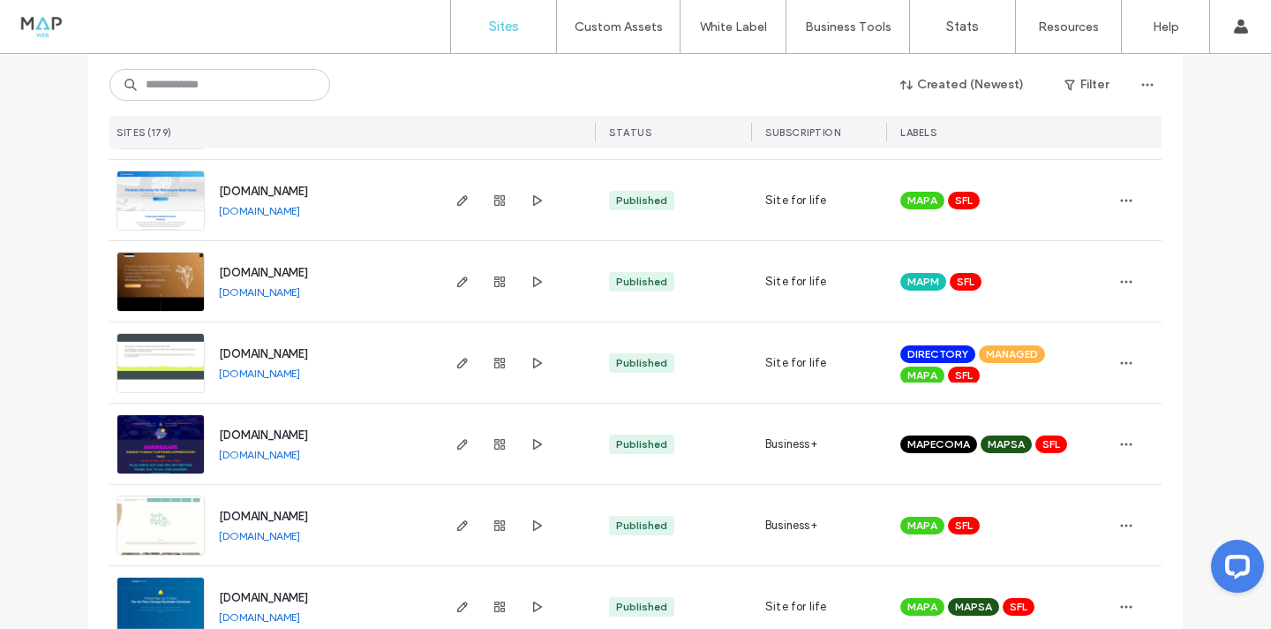
click at [300, 374] on link "[DOMAIN_NAME]" at bounding box center [259, 372] width 81 height 13
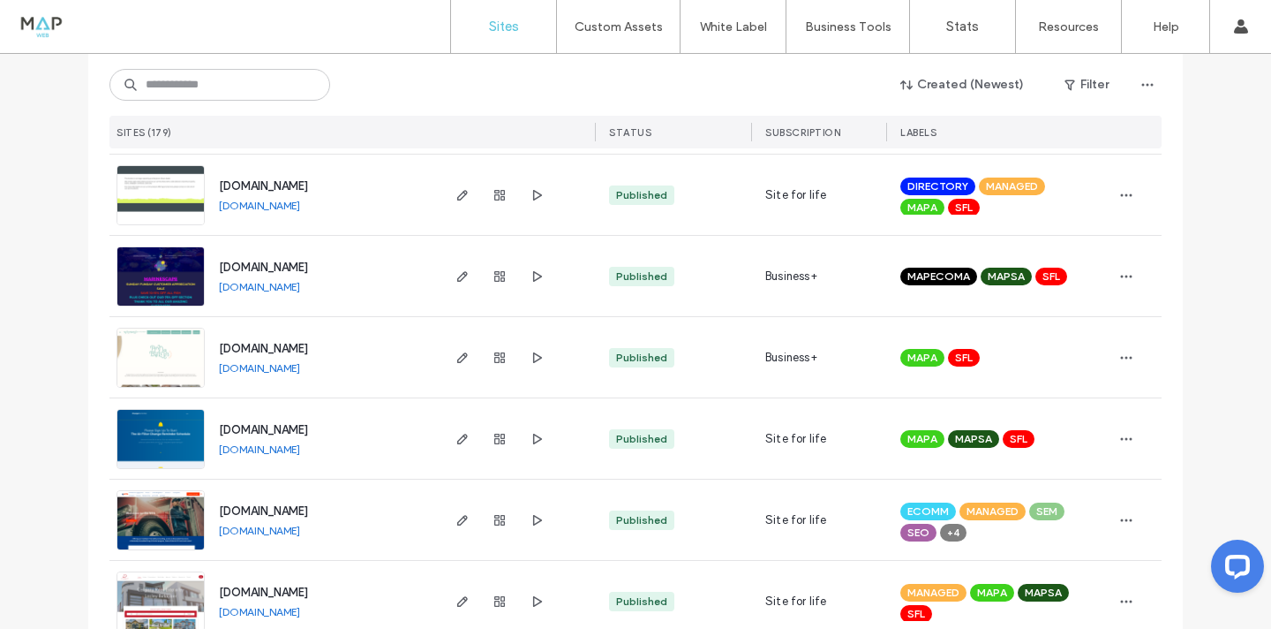
scroll to position [2137, 0]
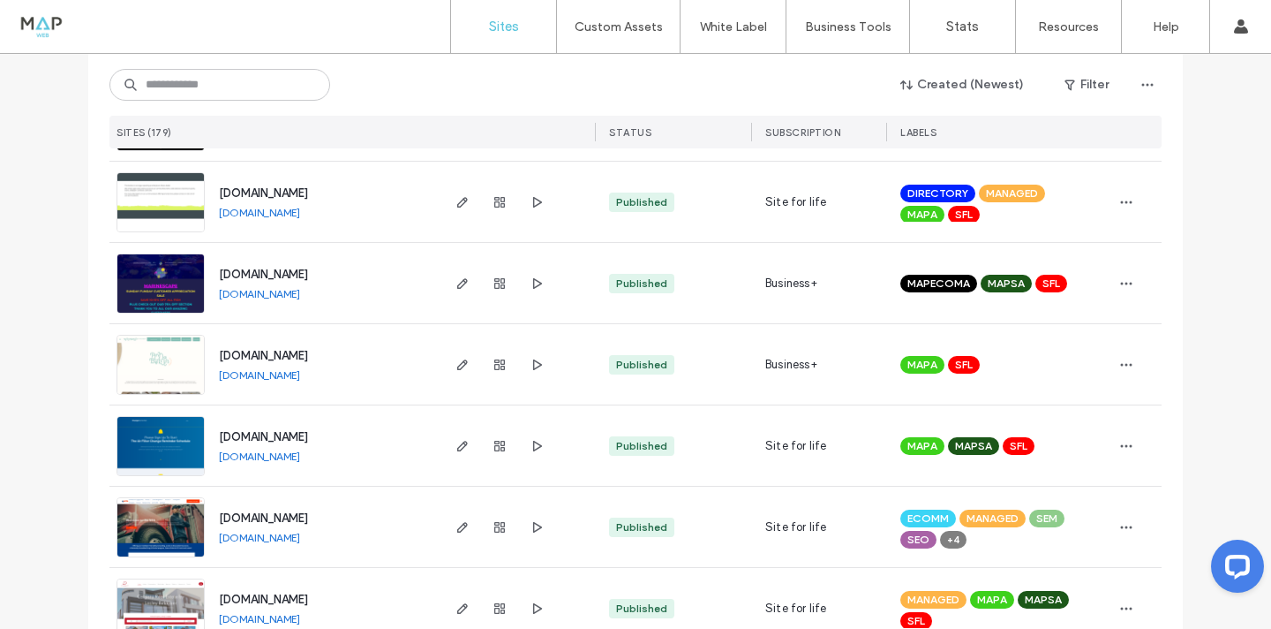
click at [285, 292] on link "[DOMAIN_NAME]" at bounding box center [259, 293] width 81 height 13
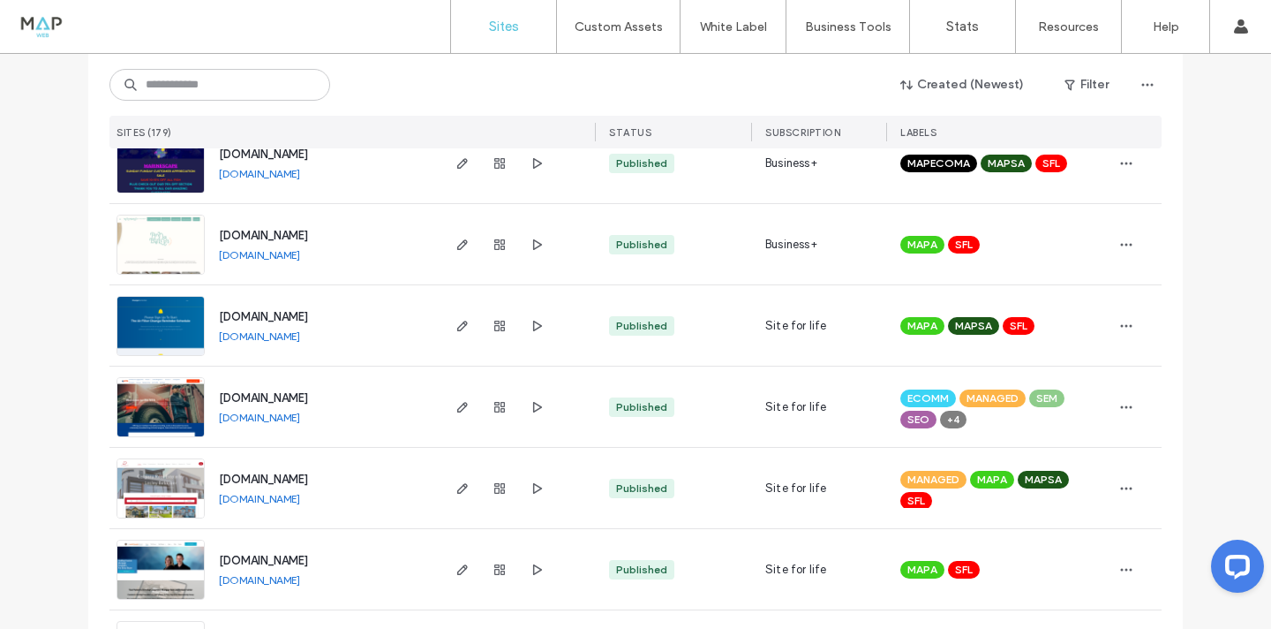
scroll to position [2261, 0]
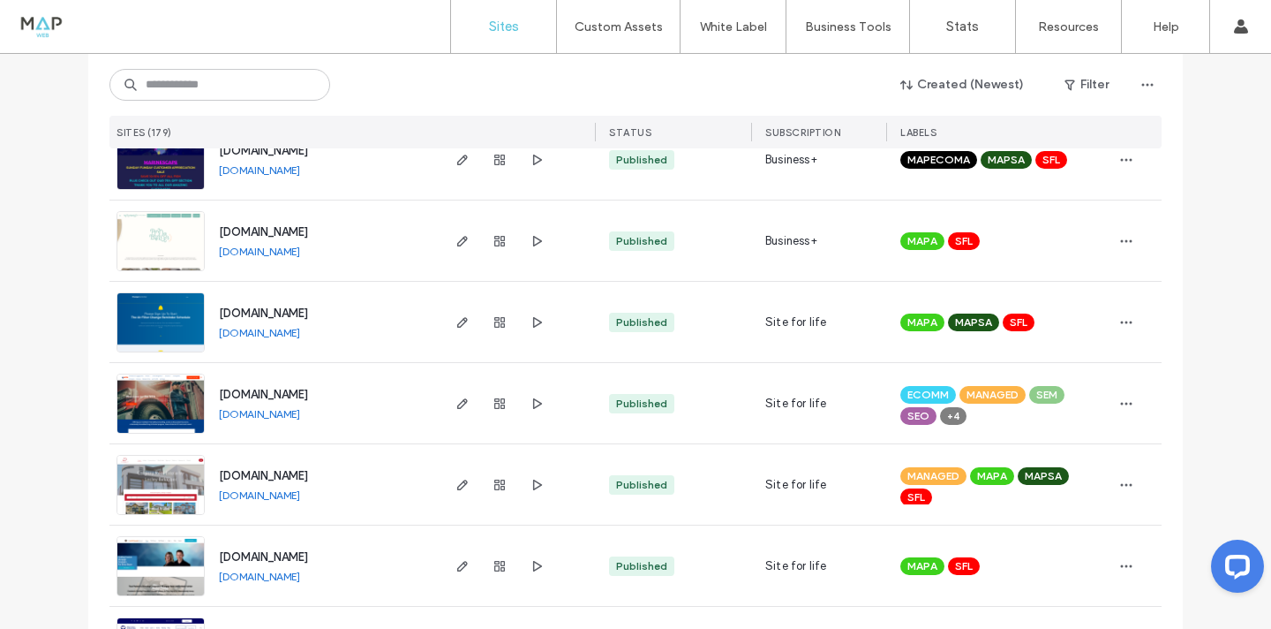
click at [300, 250] on link "[DOMAIN_NAME]" at bounding box center [259, 251] width 81 height 13
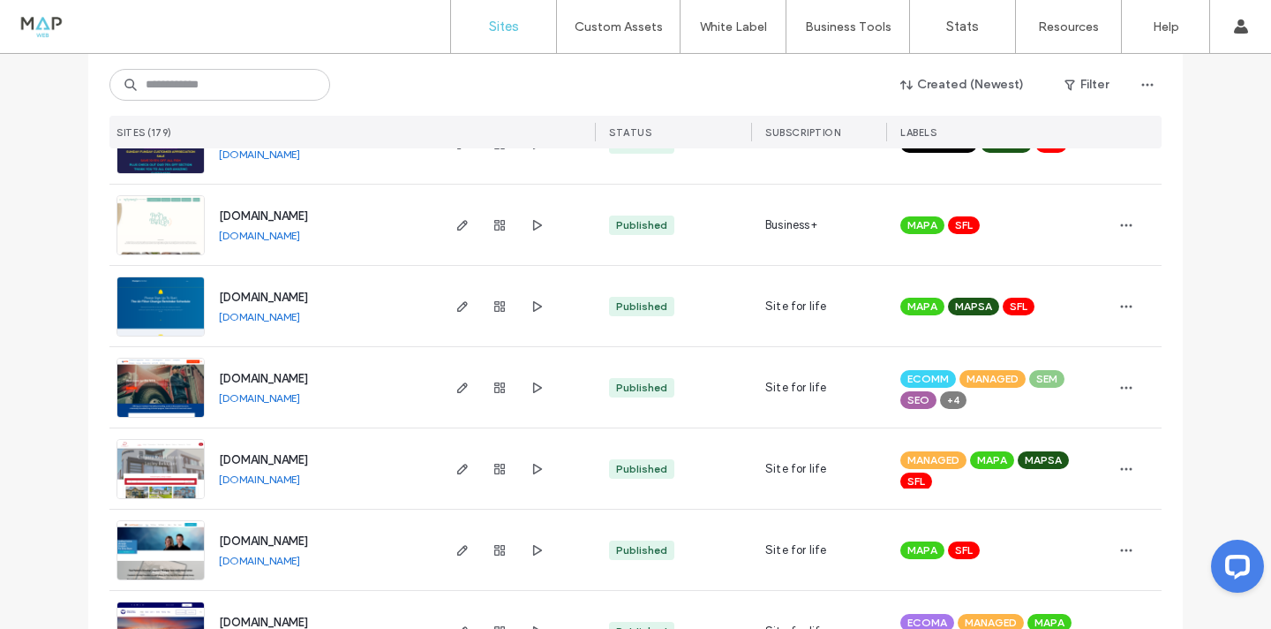
scroll to position [2274, 0]
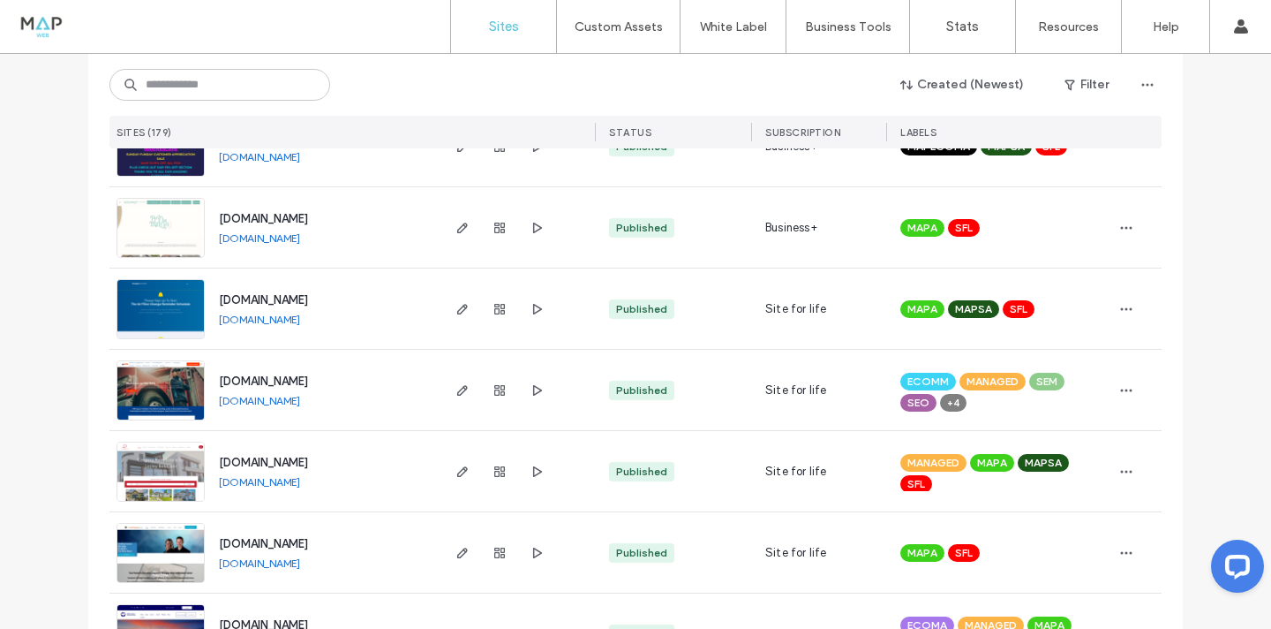
click at [290, 313] on link "[DOMAIN_NAME]" at bounding box center [259, 319] width 81 height 13
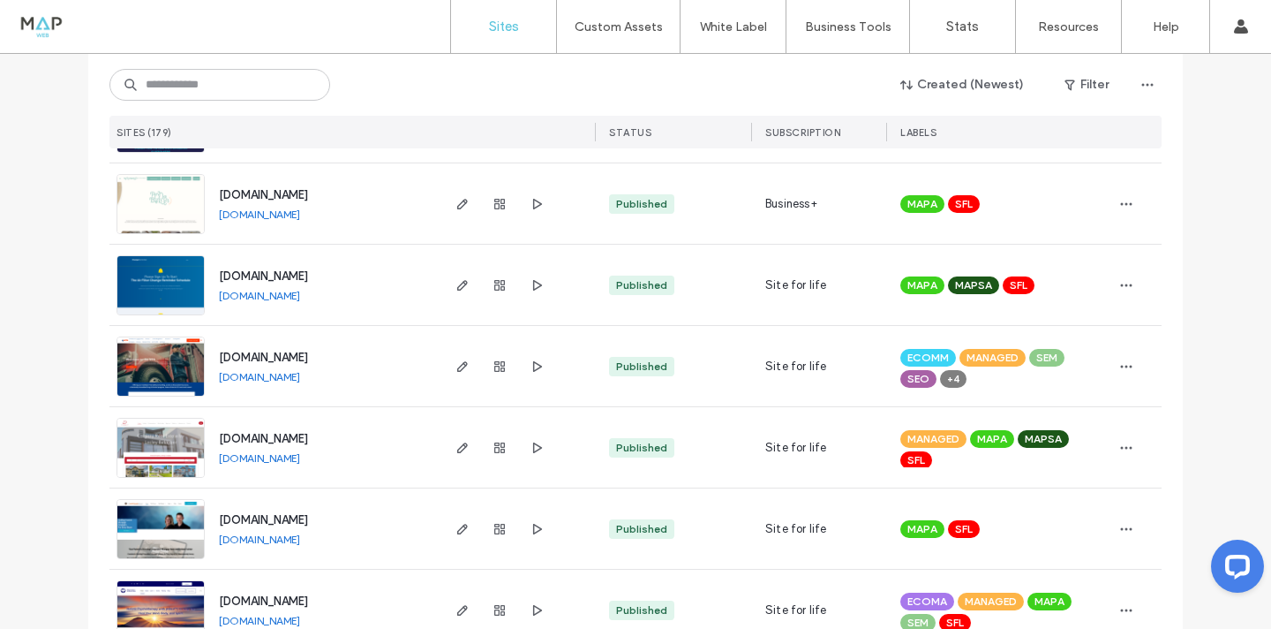
scroll to position [2300, 0]
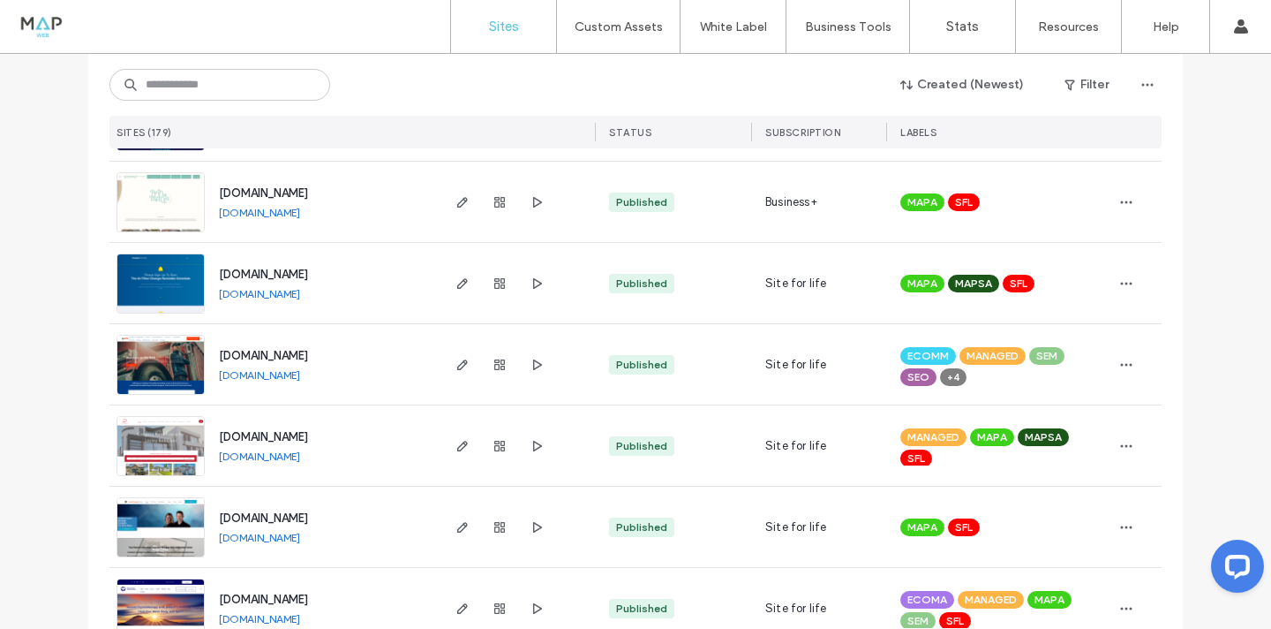
click at [274, 381] on div "[DOMAIN_NAME] [DOMAIN_NAME]" at bounding box center [321, 364] width 233 height 80
click at [271, 378] on link "[DOMAIN_NAME]" at bounding box center [259, 374] width 81 height 13
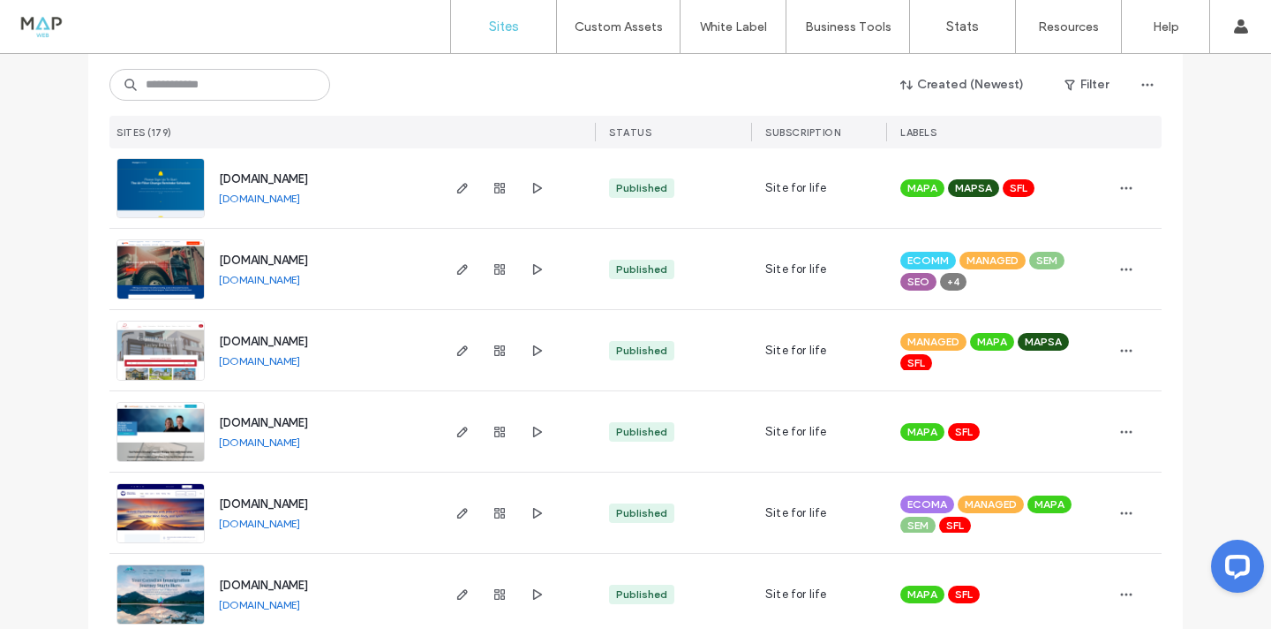
scroll to position [2394, 0]
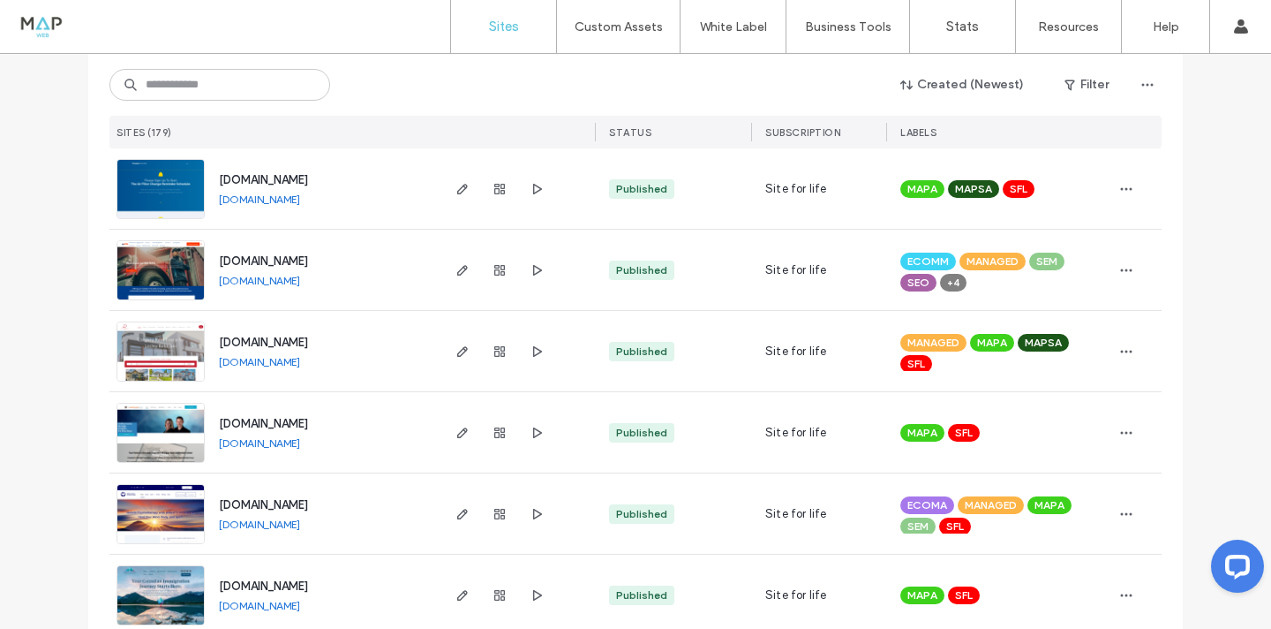
click at [290, 358] on link "[DOMAIN_NAME]" at bounding box center [259, 361] width 81 height 13
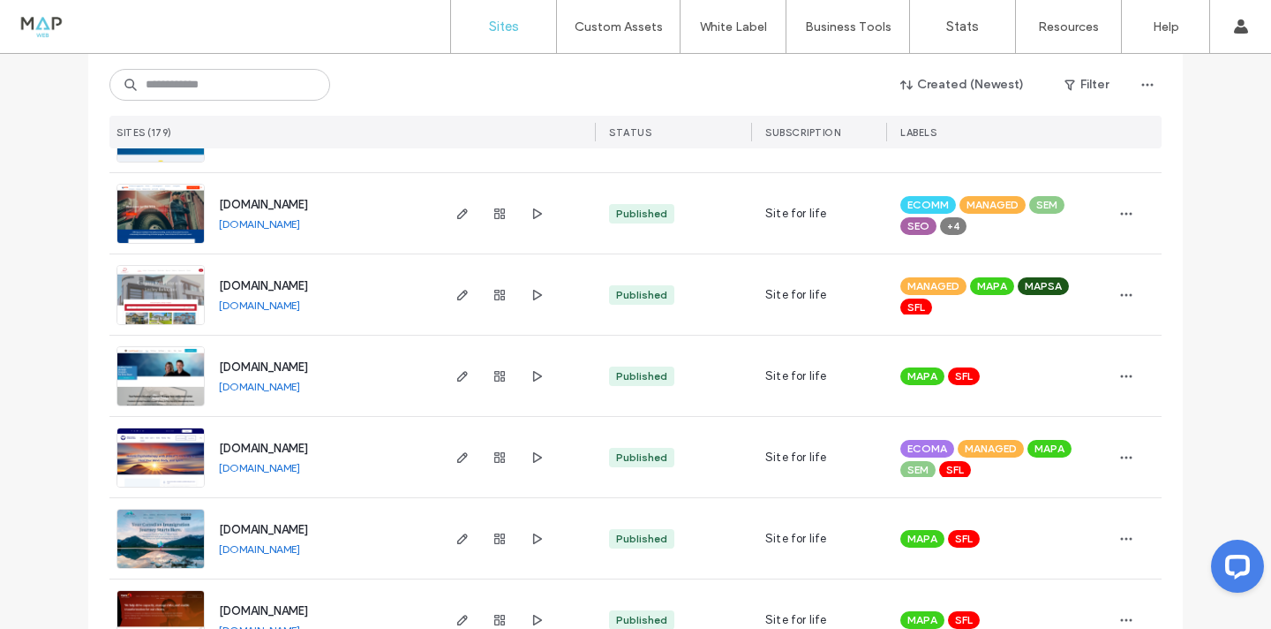
scroll to position [2456, 0]
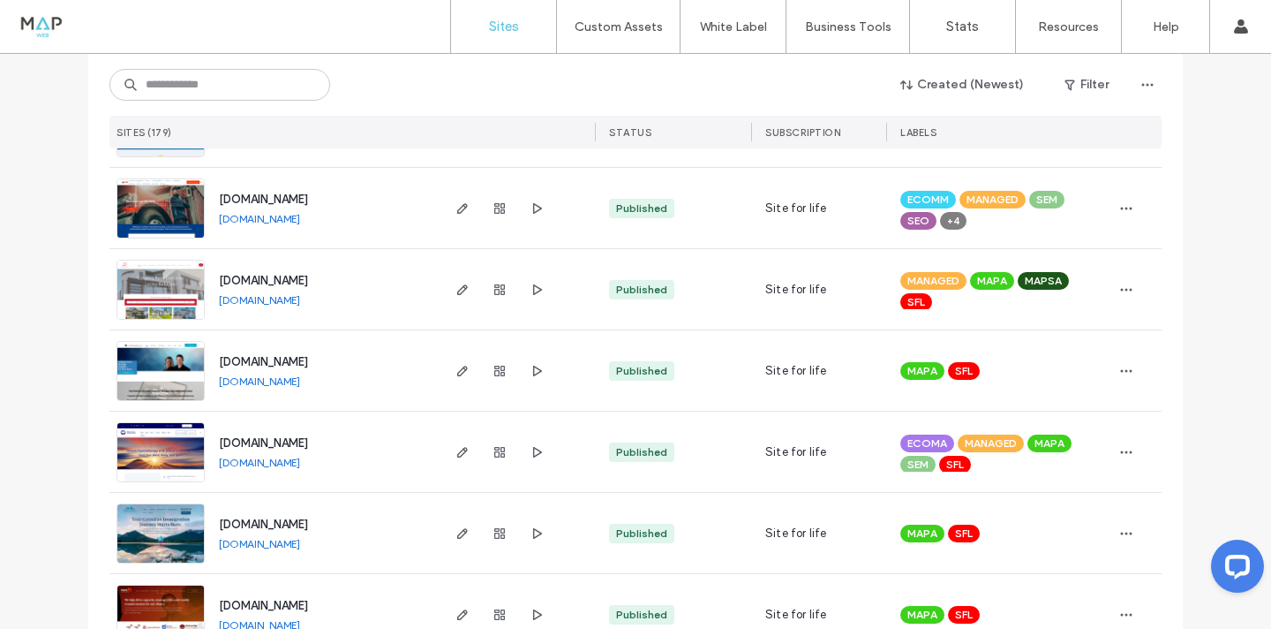
click at [300, 382] on link "[DOMAIN_NAME]" at bounding box center [259, 380] width 81 height 13
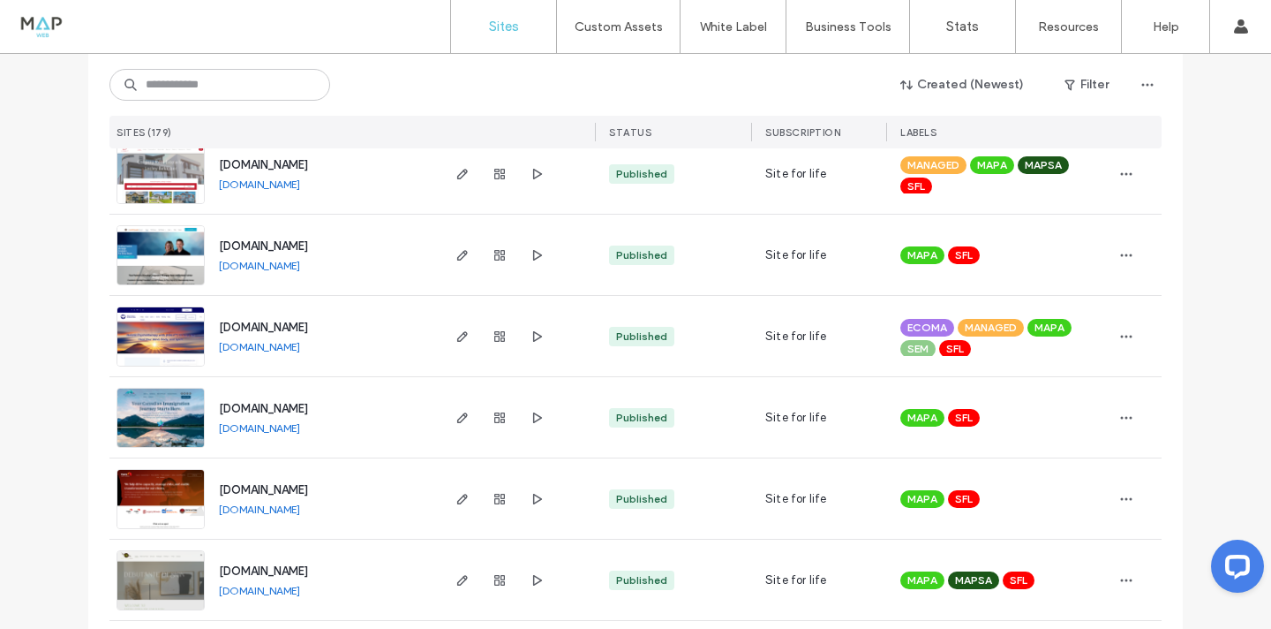
scroll to position [2587, 0]
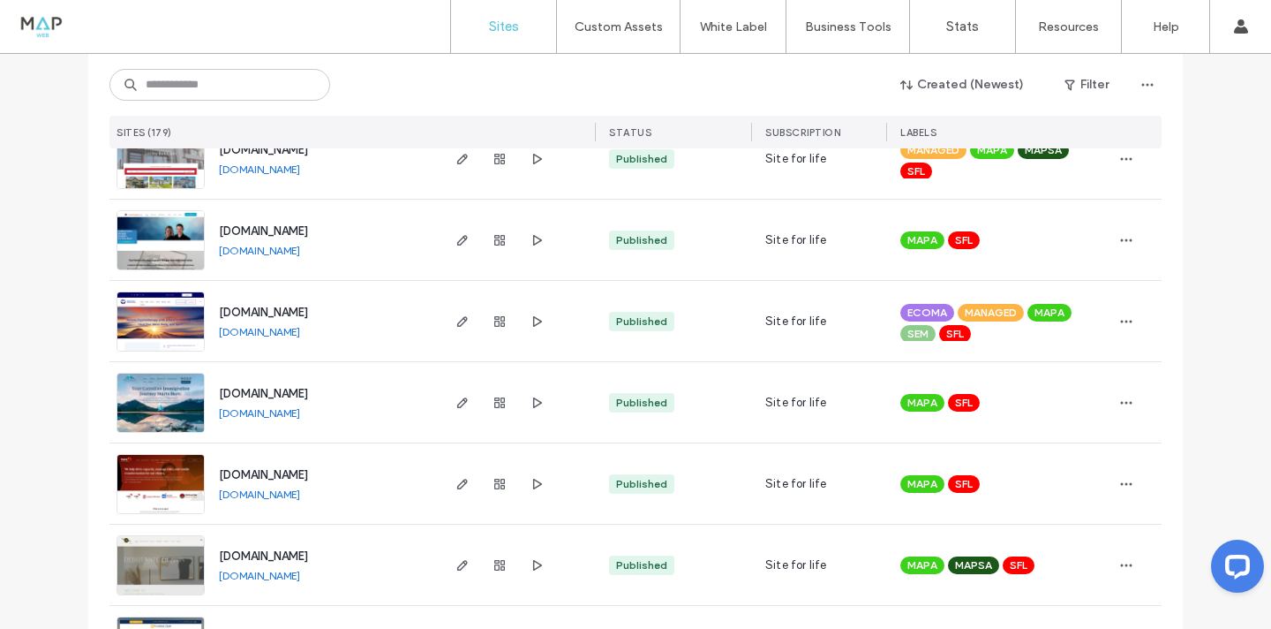
click at [268, 335] on link "[DOMAIN_NAME]" at bounding box center [259, 331] width 81 height 13
click at [300, 414] on link "[DOMAIN_NAME]" at bounding box center [259, 412] width 81 height 13
click at [283, 489] on link "[DOMAIN_NAME]" at bounding box center [259, 493] width 81 height 13
click at [273, 576] on link "[DOMAIN_NAME]" at bounding box center [259, 575] width 81 height 13
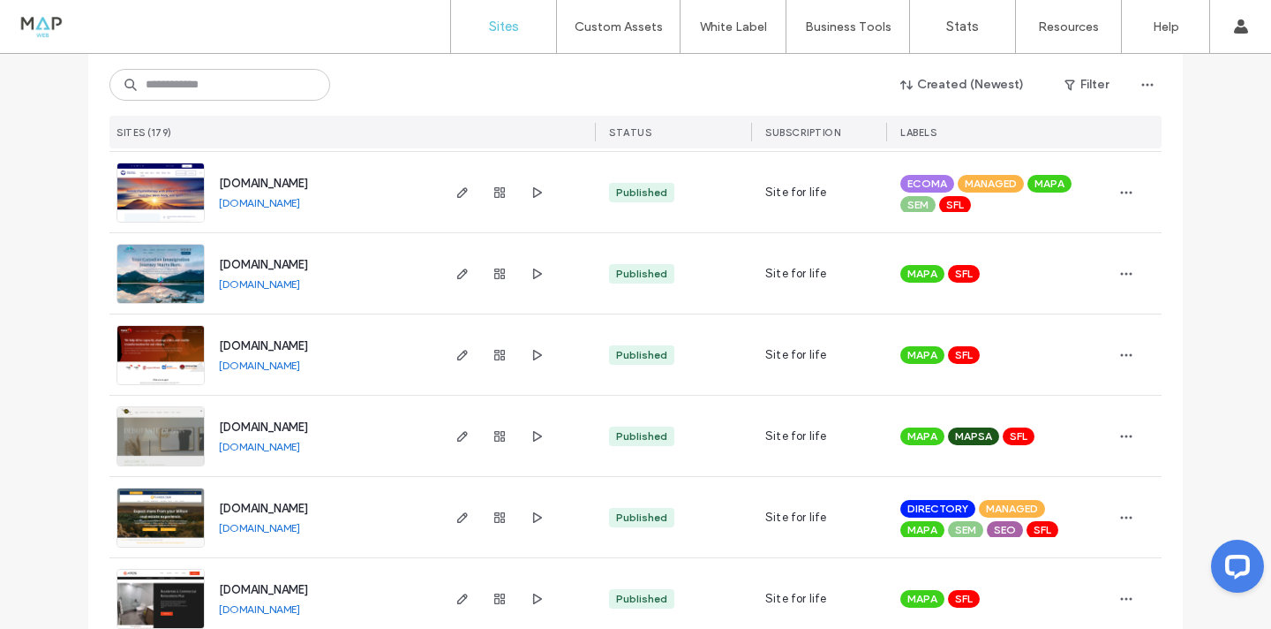
click at [289, 528] on link "[DOMAIN_NAME]" at bounding box center [259, 527] width 81 height 13
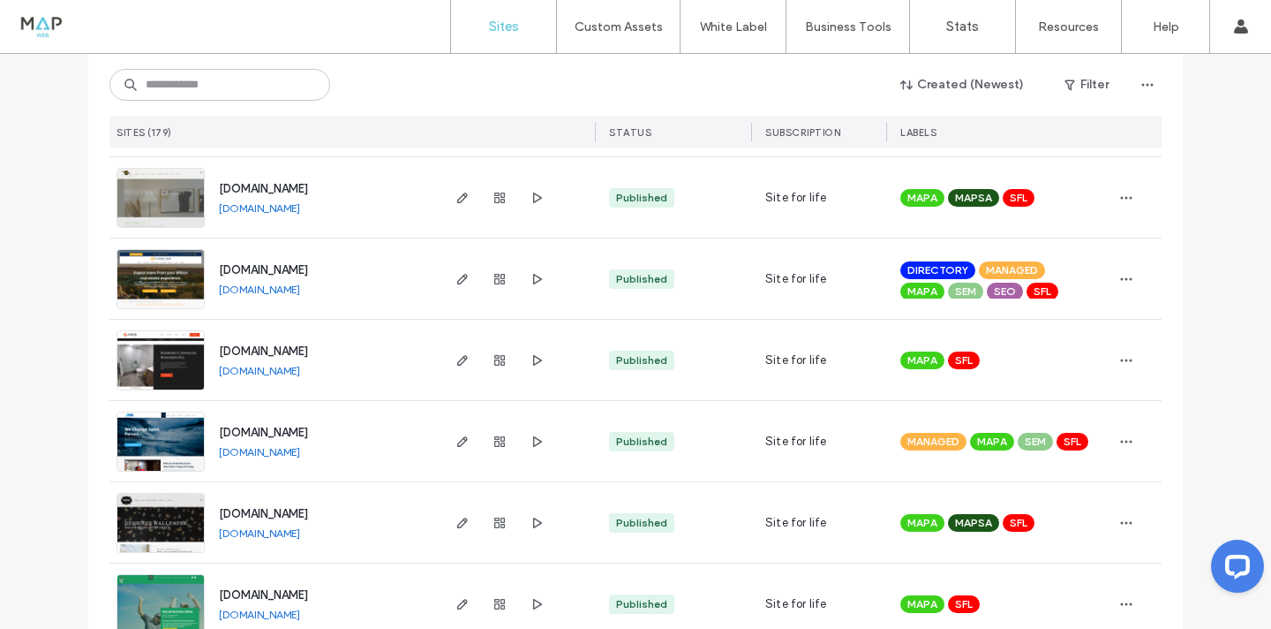
scroll to position [2951, 0]
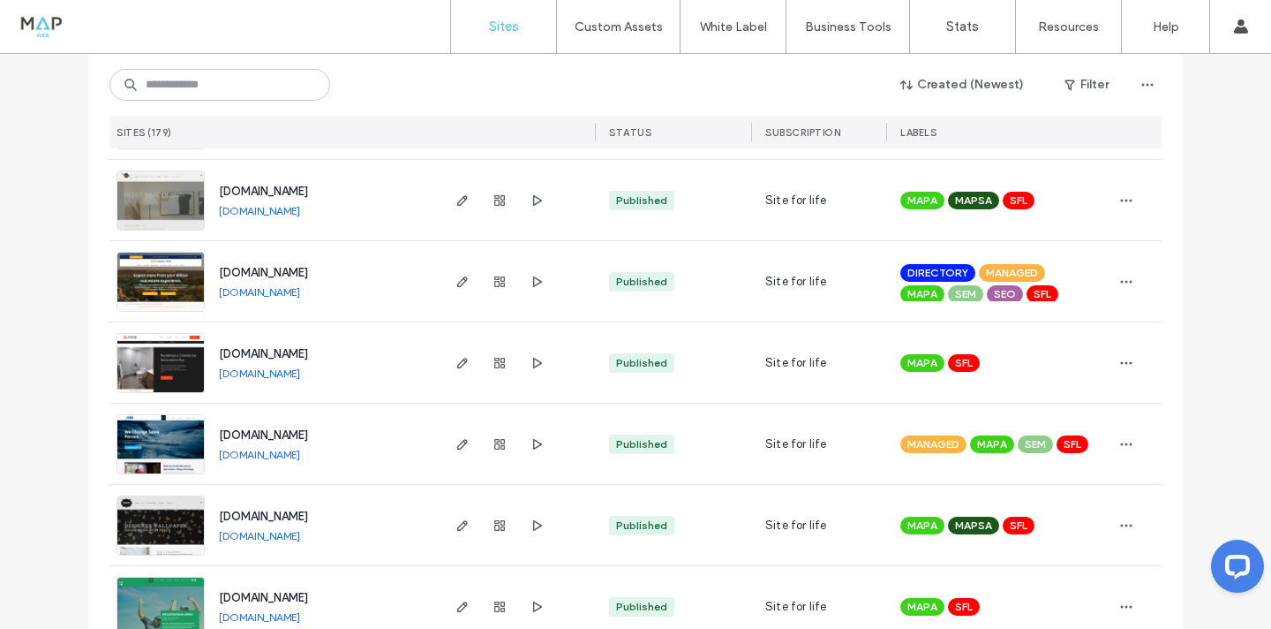
click at [256, 376] on link "[DOMAIN_NAME]" at bounding box center [259, 372] width 81 height 13
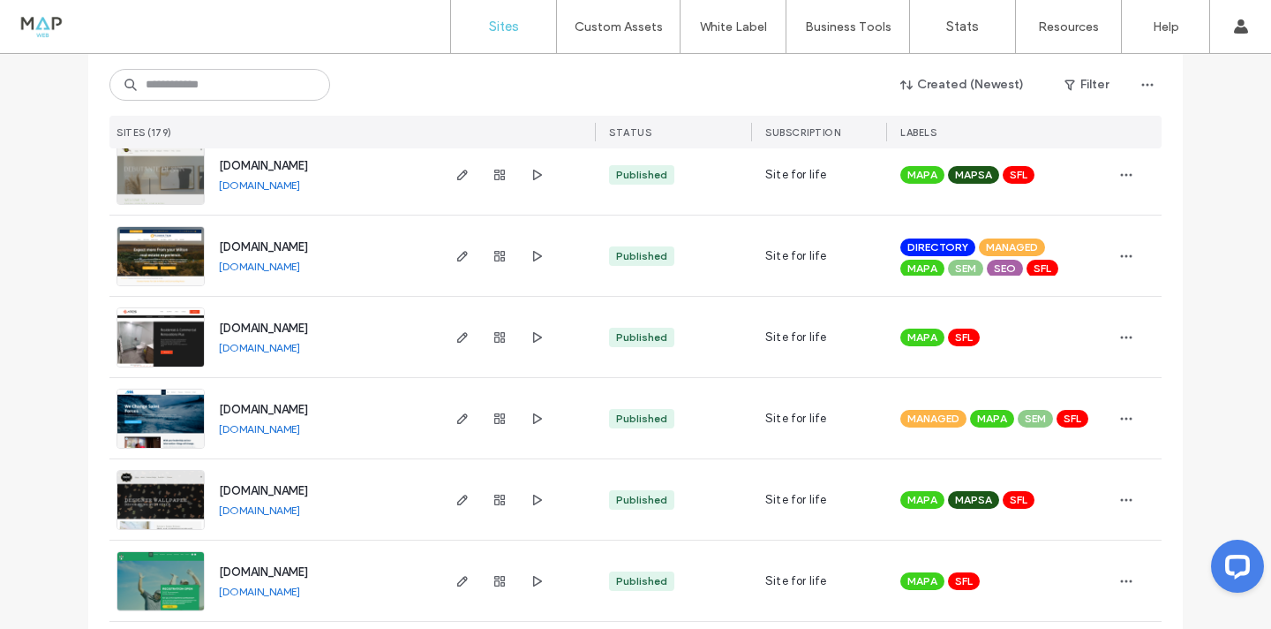
scroll to position [2986, 0]
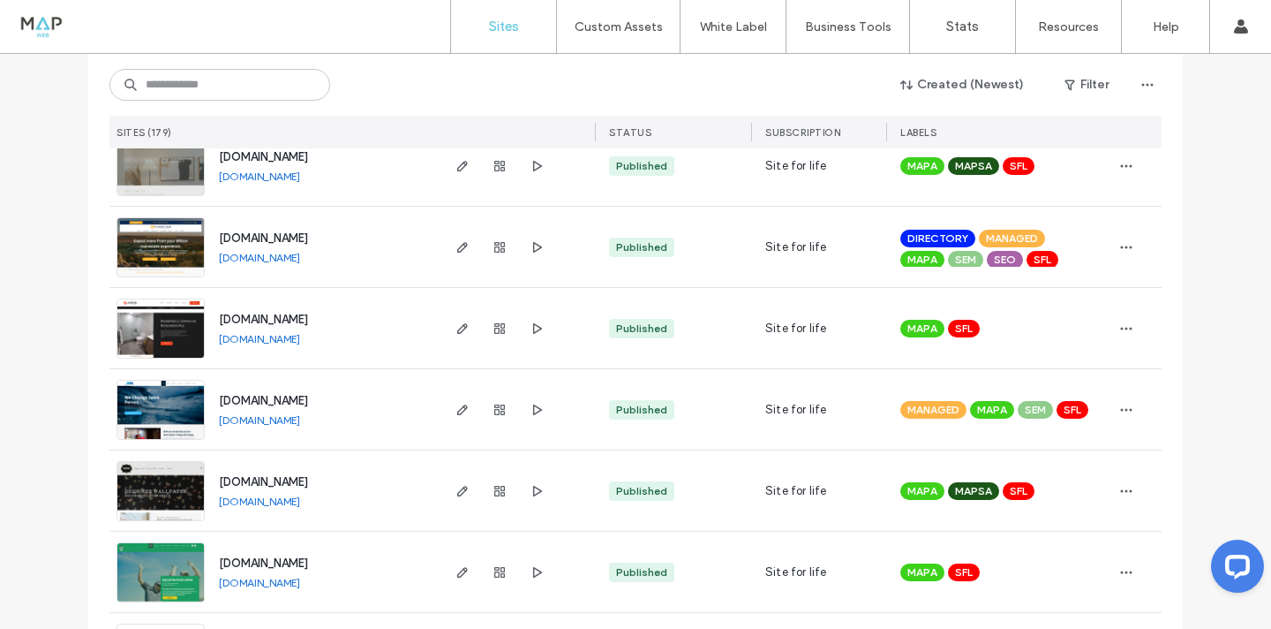
click at [272, 417] on link "[DOMAIN_NAME]" at bounding box center [259, 419] width 81 height 13
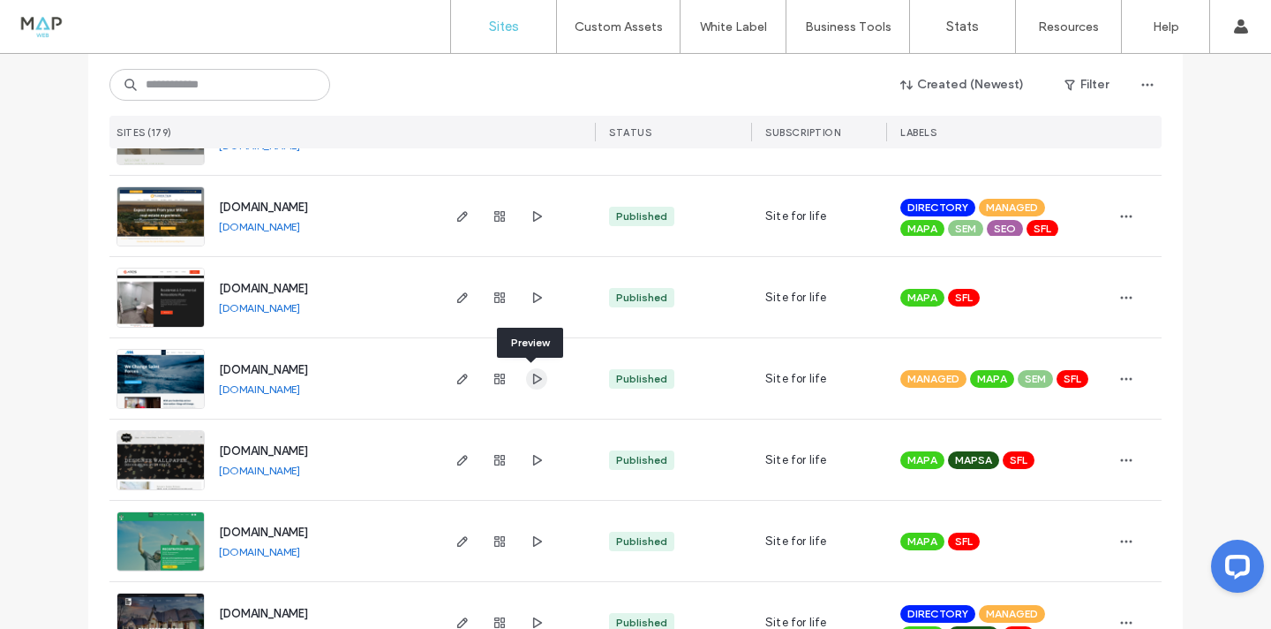
scroll to position [3024, 0]
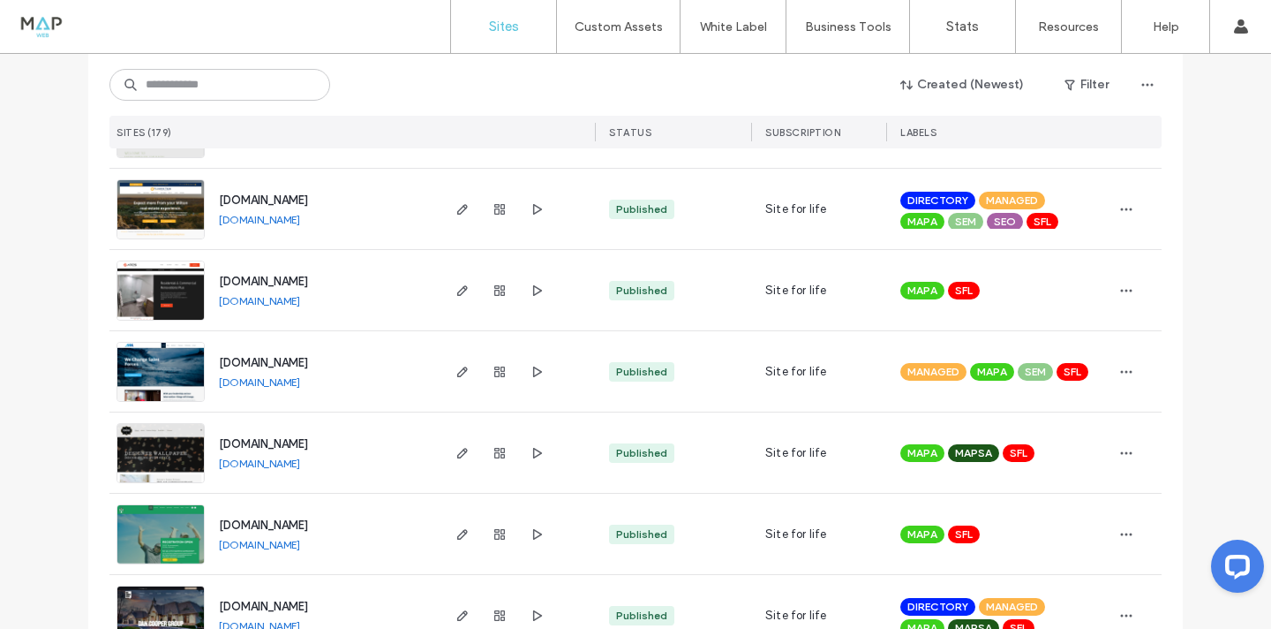
click at [300, 460] on link "[DOMAIN_NAME]" at bounding box center [259, 462] width 81 height 13
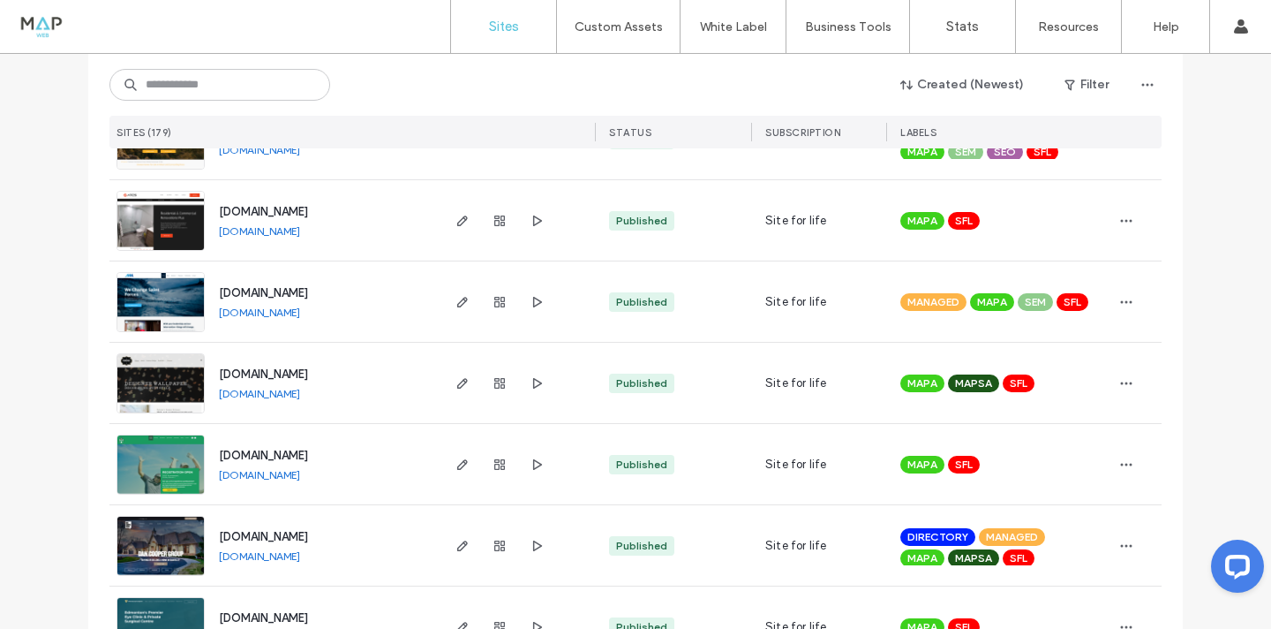
scroll to position [3102, 0]
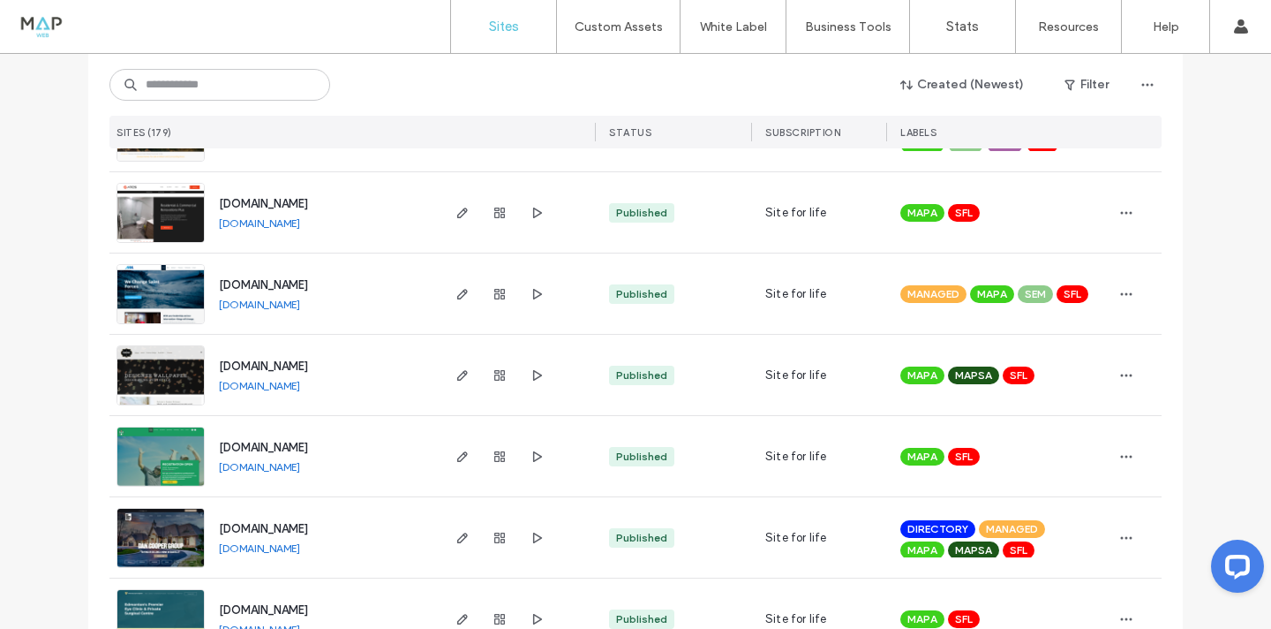
click at [300, 464] on link "[DOMAIN_NAME]" at bounding box center [259, 466] width 81 height 13
click at [281, 542] on link "[DOMAIN_NAME]" at bounding box center [259, 547] width 81 height 13
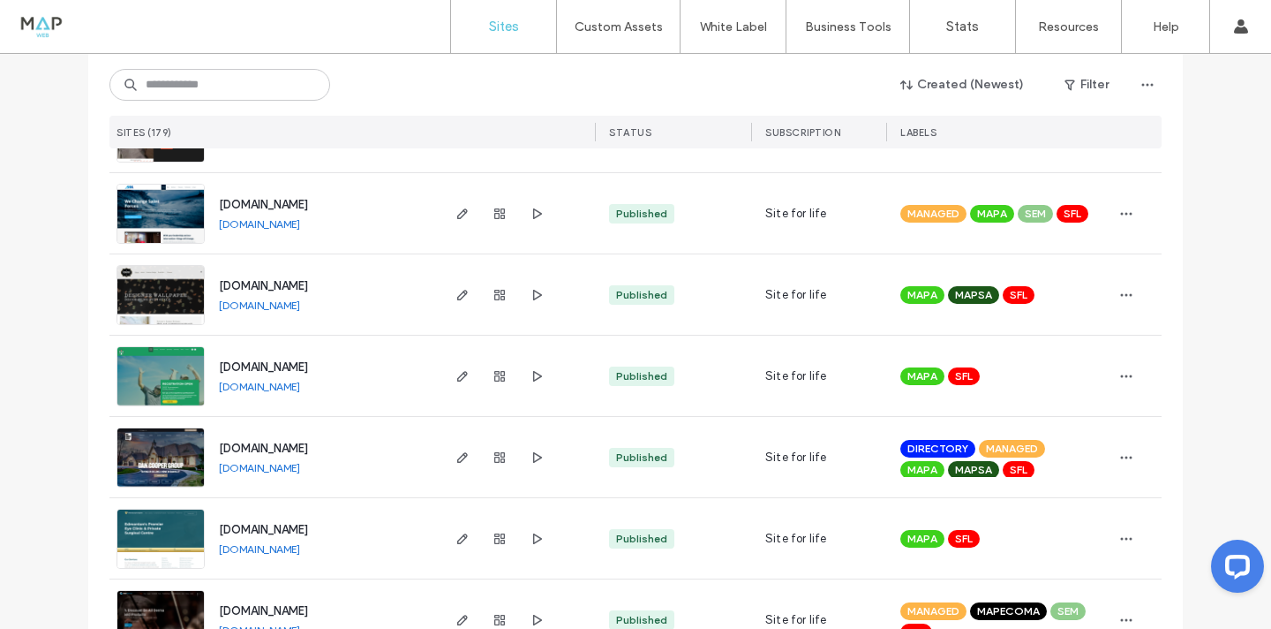
scroll to position [3183, 0]
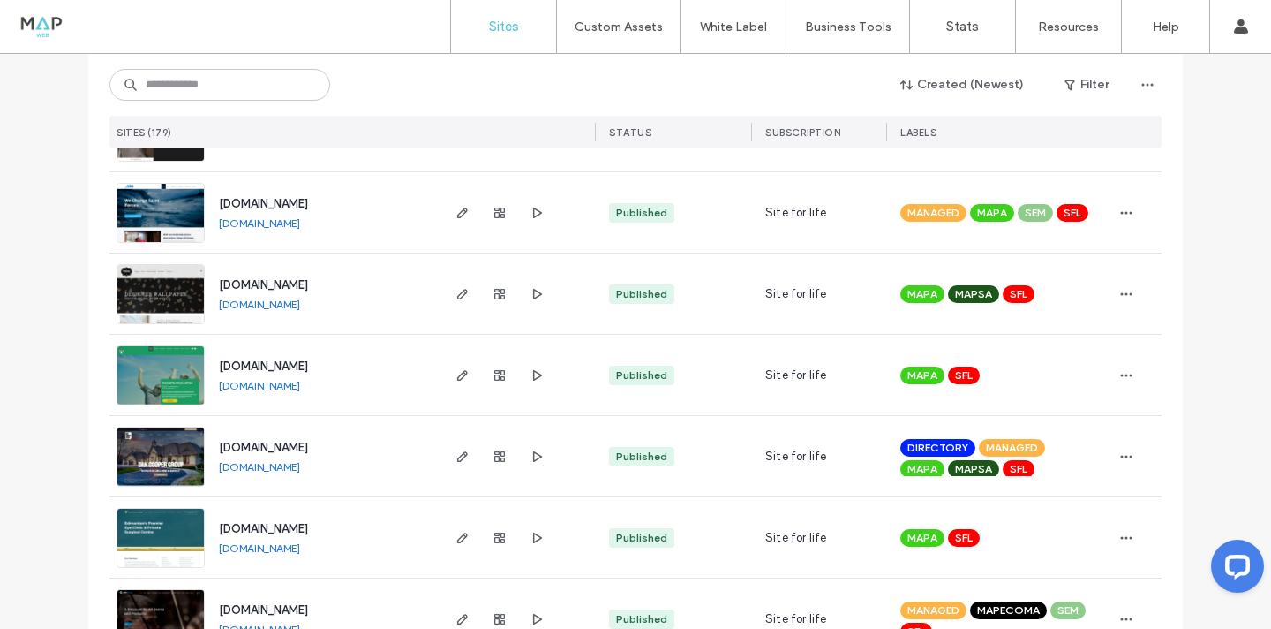
click at [267, 548] on link "[DOMAIN_NAME]" at bounding box center [259, 547] width 81 height 13
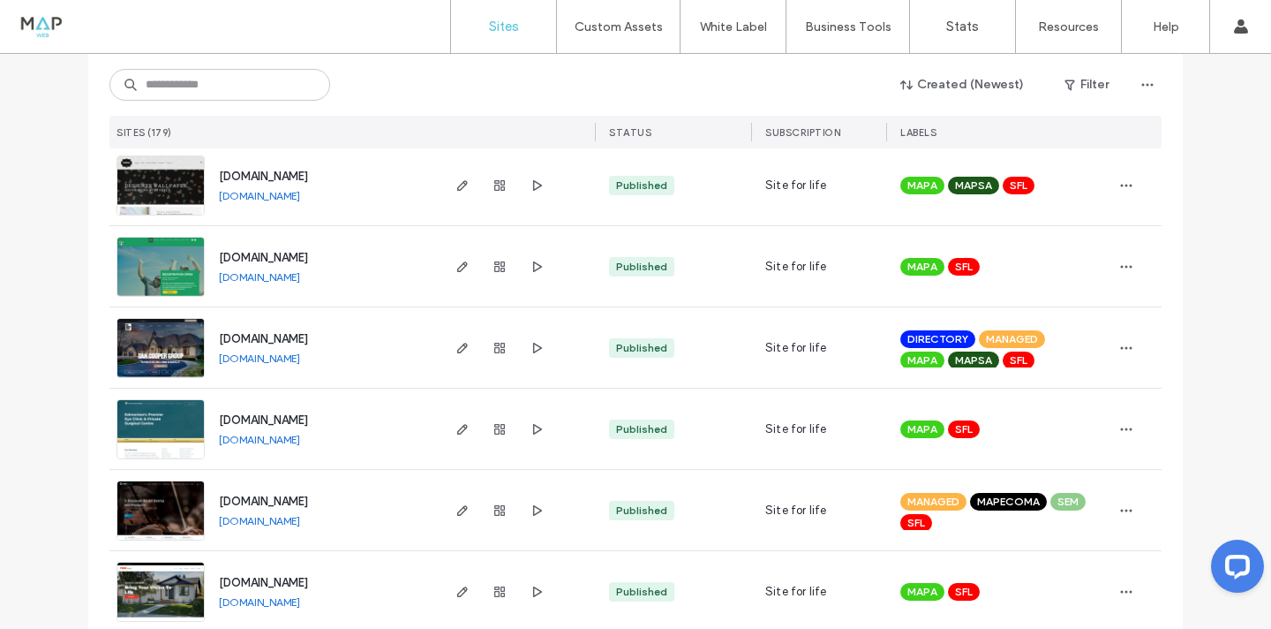
scroll to position [3293, 0]
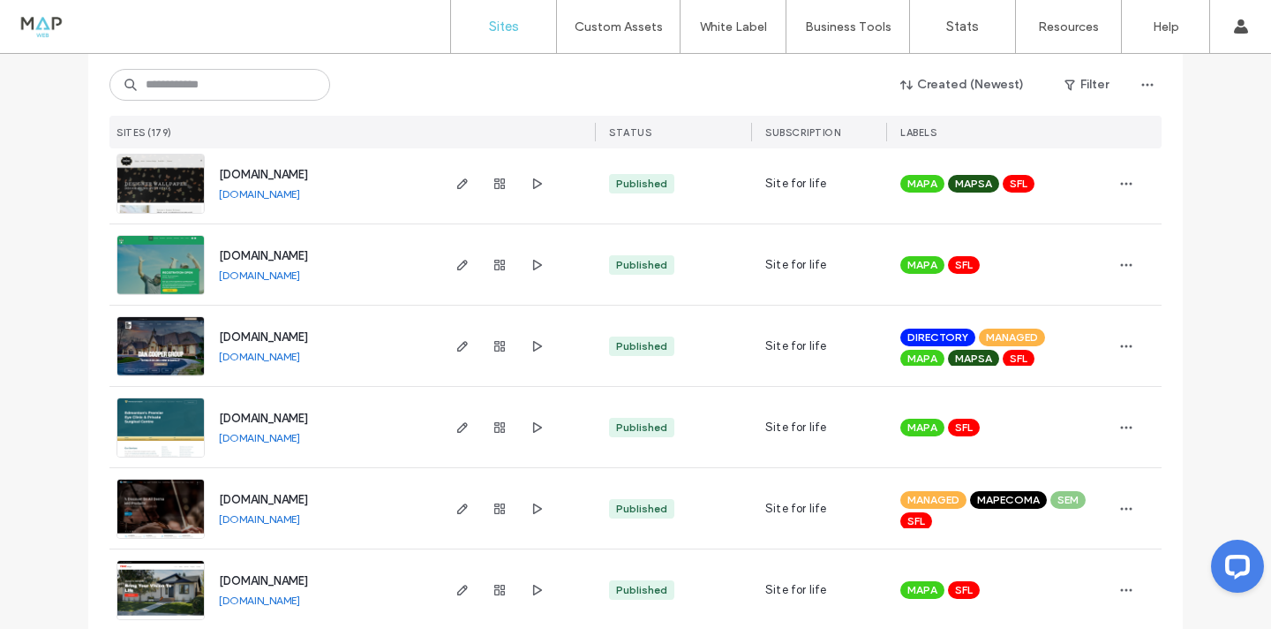
click at [266, 521] on link "[DOMAIN_NAME]" at bounding box center [259, 518] width 81 height 13
